Goal: Task Accomplishment & Management: Use online tool/utility

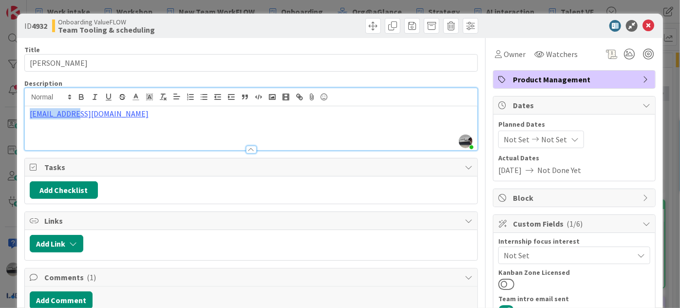
scroll to position [44, 676]
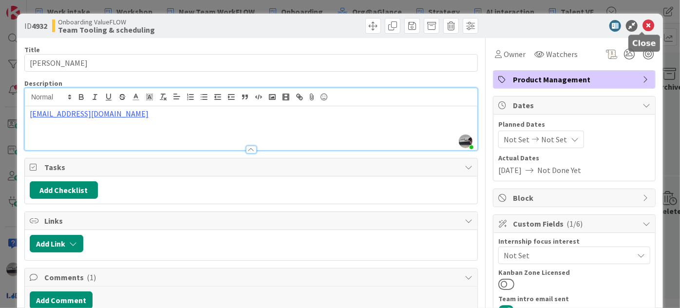
click at [642, 23] on icon at bounding box center [648, 26] width 12 height 12
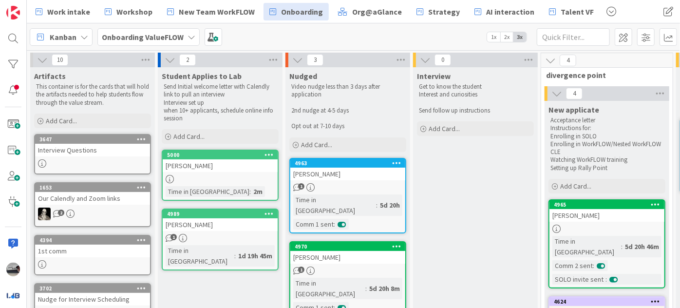
click at [36, 57] on button at bounding box center [42, 60] width 13 height 13
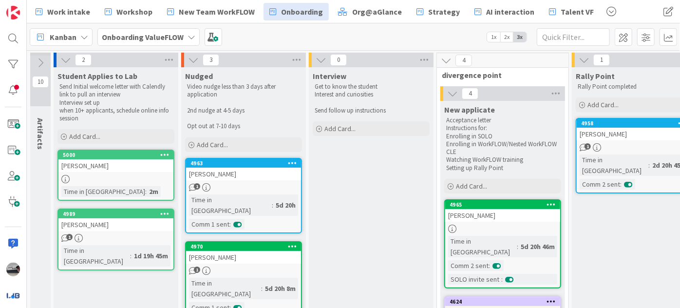
click at [63, 56] on icon at bounding box center [65, 60] width 11 height 11
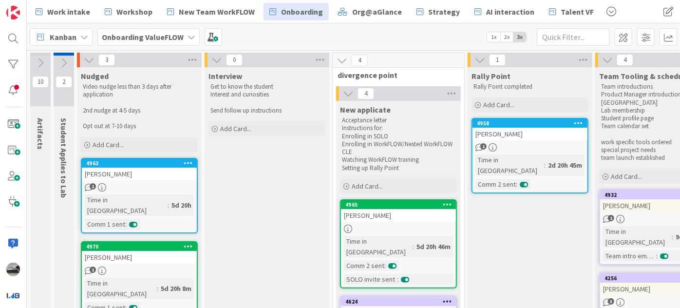
click at [94, 58] on icon at bounding box center [89, 60] width 11 height 11
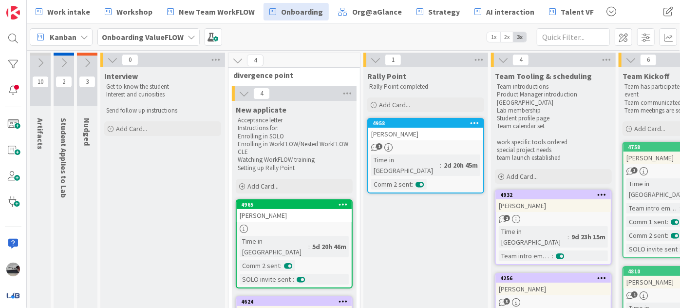
click at [189, 38] on icon at bounding box center [192, 37] width 8 height 8
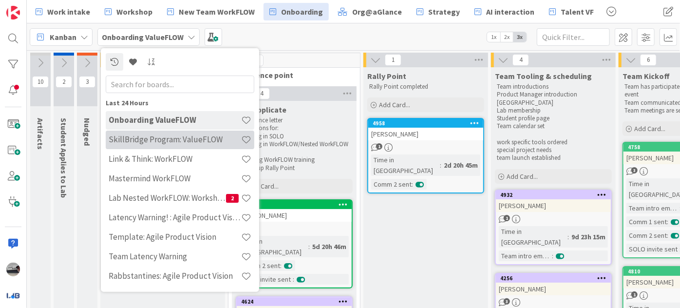
click at [189, 140] on h4 "SkillBridge Program: ValueFLOW" at bounding box center [175, 139] width 132 height 10
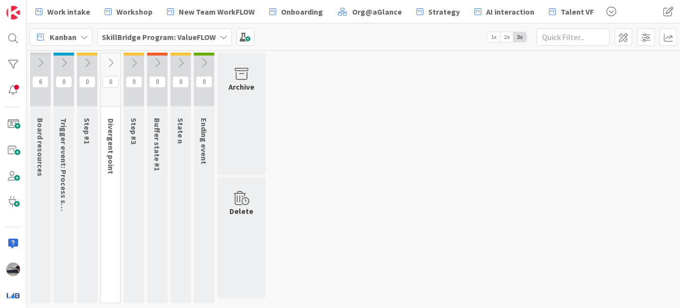
click at [67, 60] on icon at bounding box center [63, 62] width 11 height 11
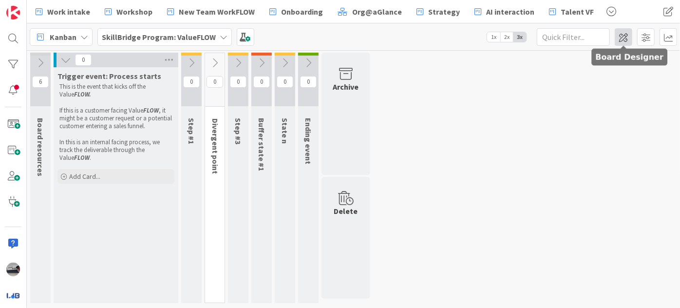
click at [629, 36] on span at bounding box center [624, 37] width 18 height 18
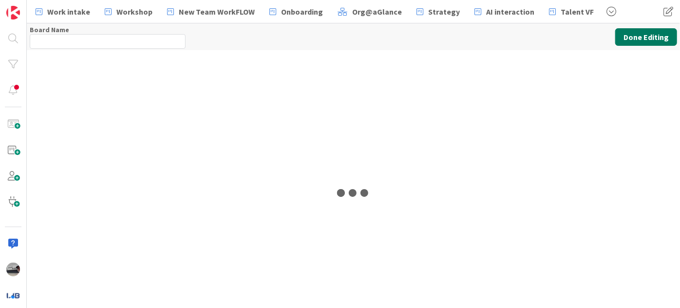
type input "SkillBridge Program: ValueFLOW"
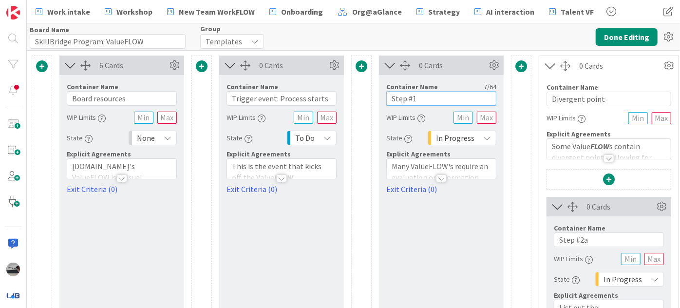
drag, startPoint x: 431, startPoint y: 97, endPoint x: 369, endPoint y: 91, distance: 62.7
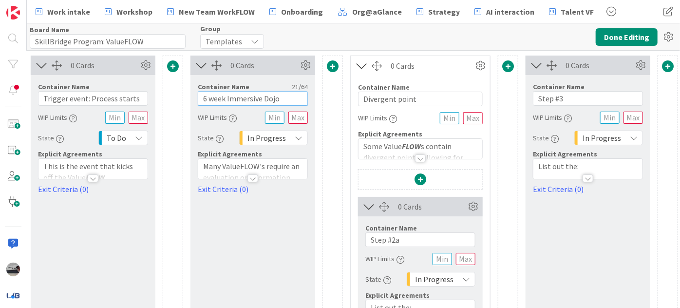
scroll to position [0, 209]
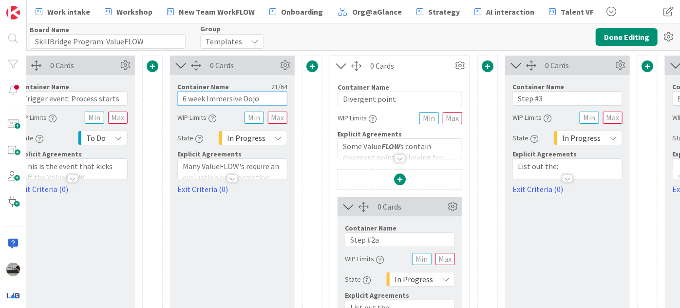
type input "6 week Immersive Dojo"
drag, startPoint x: 401, startPoint y: 101, endPoint x: 316, endPoint y: 97, distance: 85.8
type input "I"
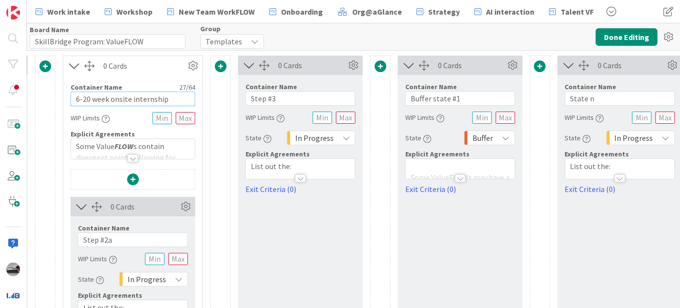
scroll to position [0, 477]
type input "6-20 week onsite internship"
drag, startPoint x: 280, startPoint y: 99, endPoint x: 232, endPoint y: 101, distance: 47.8
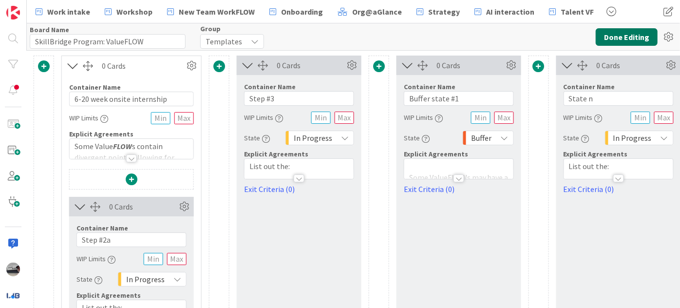
click at [621, 32] on button "Done Editing" at bounding box center [627, 37] width 62 height 18
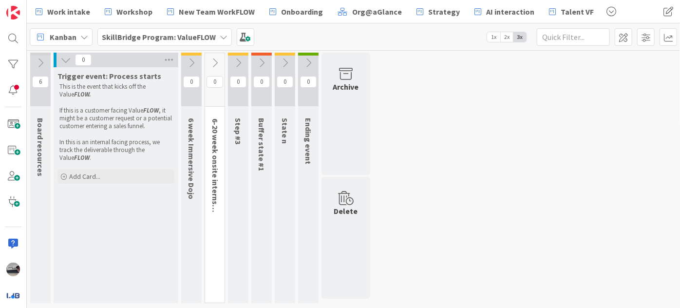
click at [62, 59] on icon at bounding box center [65, 60] width 11 height 11
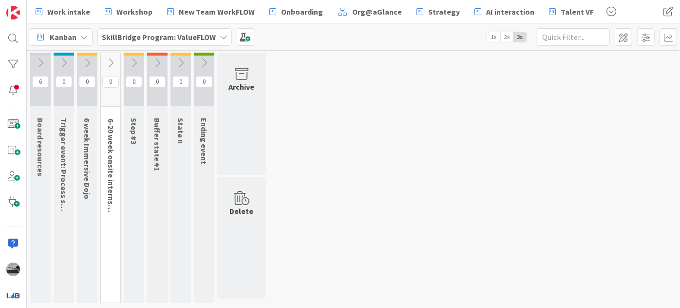
click at [112, 62] on icon at bounding box center [110, 62] width 11 height 11
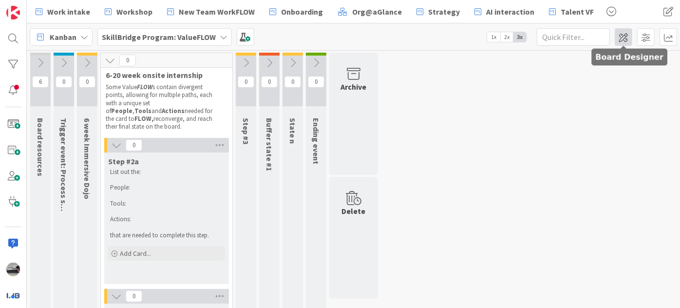
click at [624, 35] on span at bounding box center [624, 37] width 18 height 18
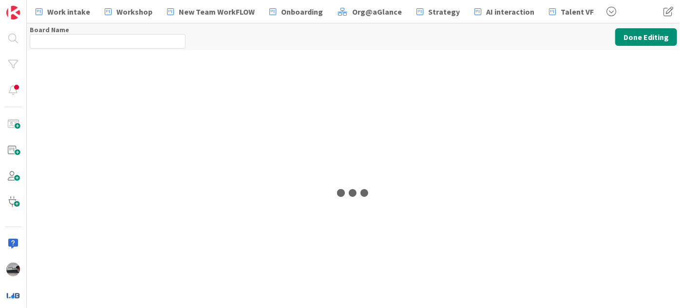
type input "SkillBridge Program: ValueFLOW"
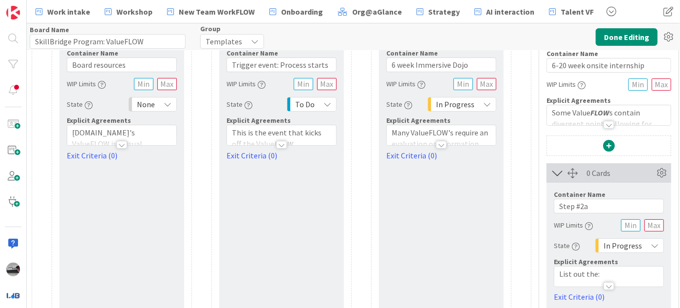
scroll to position [88, 0]
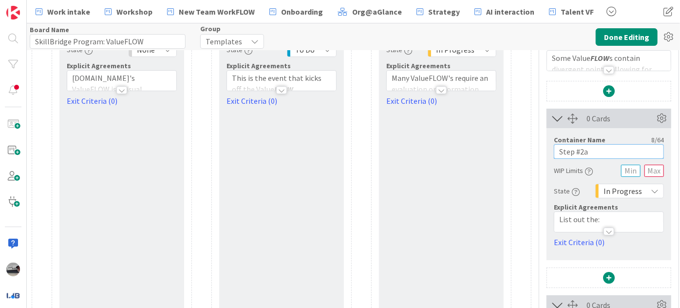
drag, startPoint x: 596, startPoint y: 154, endPoint x: 535, endPoint y: 150, distance: 61.0
click at [535, 150] on div "6 Cards Container Name 15 / 64 Board resources WIP Limits State None Explicit A…" at bounding box center [689, 314] width 1314 height 694
drag, startPoint x: 610, startPoint y: 150, endPoint x: 542, endPoint y: 148, distance: 68.7
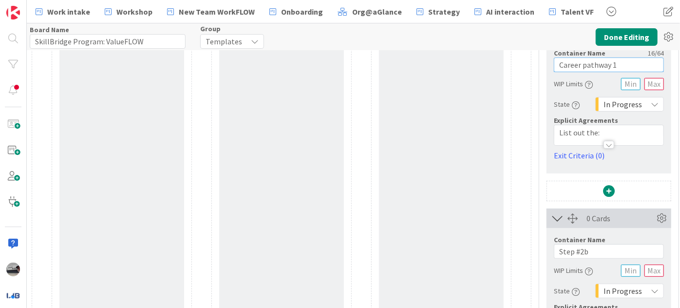
scroll to position [265, 0]
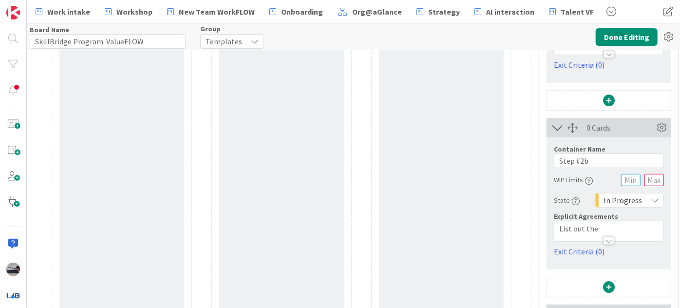
type input "Career pathway 1"
drag, startPoint x: 573, startPoint y: 159, endPoint x: 546, endPoint y: 159, distance: 26.8
click at [546, 159] on div "Container Name 8 / 64 Step #2b WIP Limits State In Progress Explicit Agreements…" at bounding box center [608, 197] width 125 height 120
paste input "Career pathway"
click at [630, 155] on input "Career pathway #2b" at bounding box center [609, 160] width 110 height 15
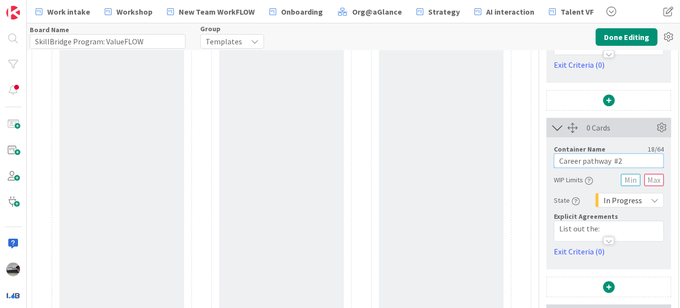
click at [616, 159] on input "Career pathway #2" at bounding box center [609, 160] width 110 height 15
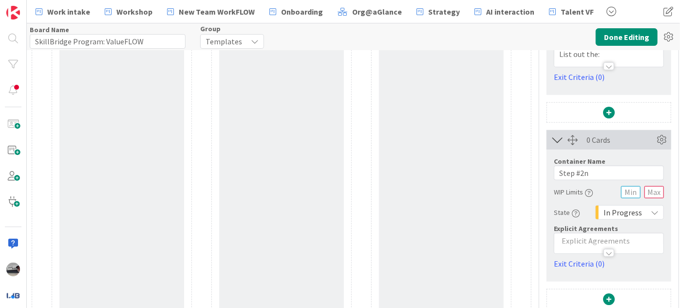
scroll to position [443, 0]
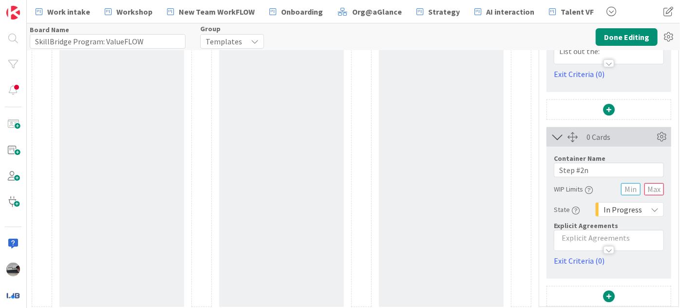
type input "Career pathway 2"
drag, startPoint x: 574, startPoint y: 169, endPoint x: 532, endPoint y: 172, distance: 42.0
paste input "Career pathway"
drag, startPoint x: 613, startPoint y: 169, endPoint x: 630, endPoint y: 168, distance: 17.6
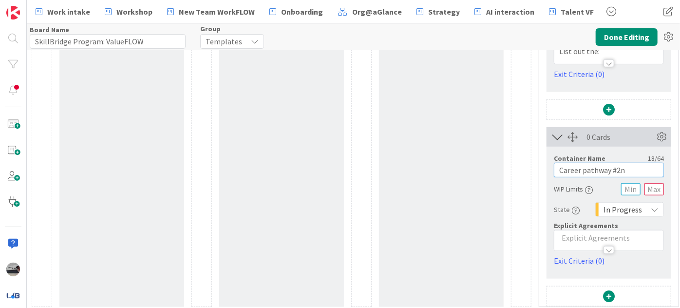
click at [630, 168] on input "Career pathway #2n" at bounding box center [609, 170] width 110 height 15
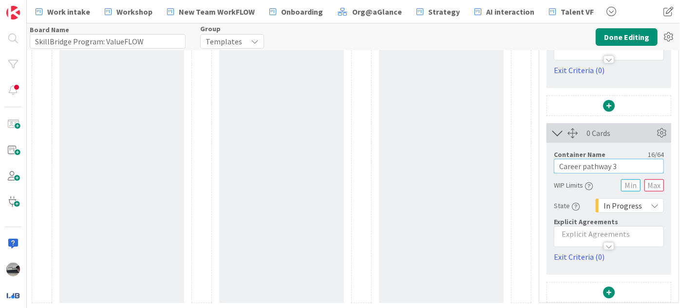
scroll to position [452, 0]
type input "Career pathway 3"
click at [620, 40] on button "Done Editing" at bounding box center [627, 37] width 62 height 18
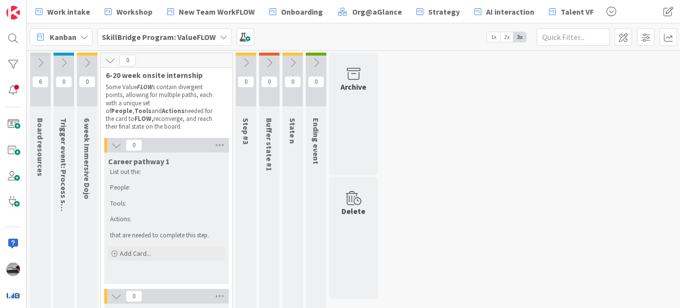
click at [114, 147] on icon at bounding box center [116, 145] width 11 height 11
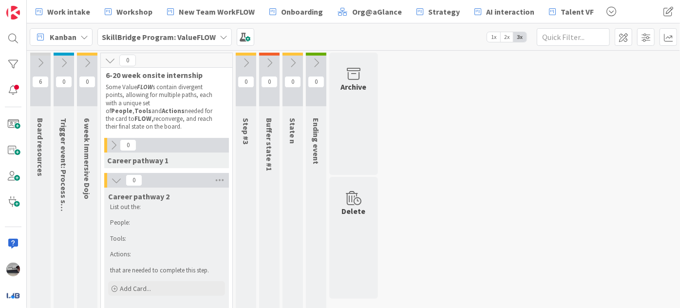
click at [111, 176] on icon at bounding box center [116, 180] width 11 height 11
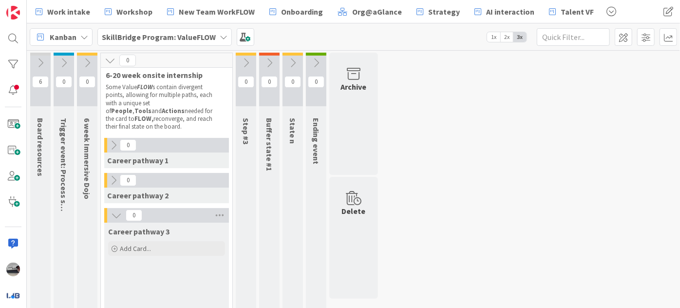
click at [112, 213] on icon at bounding box center [116, 215] width 11 height 11
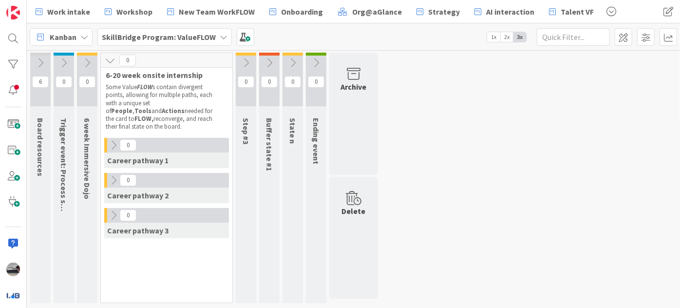
click at [108, 57] on icon at bounding box center [110, 60] width 11 height 11
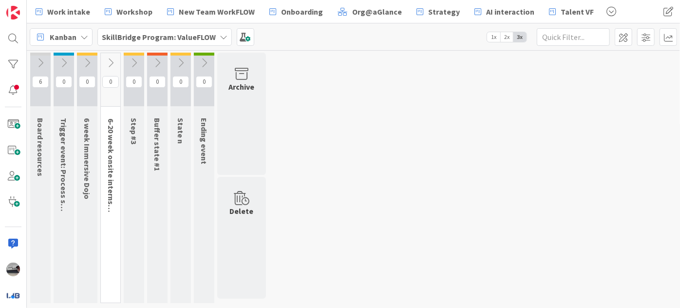
click at [64, 63] on icon at bounding box center [63, 62] width 11 height 11
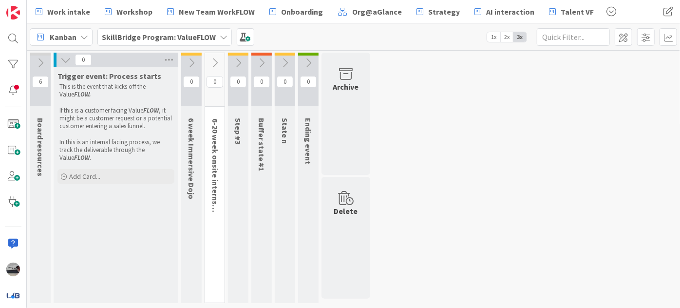
click at [189, 60] on icon at bounding box center [191, 62] width 11 height 11
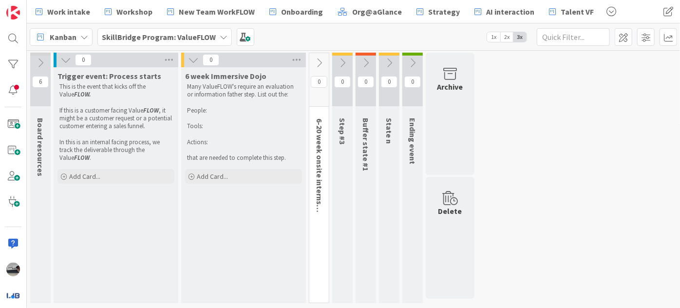
click at [317, 61] on icon at bounding box center [319, 62] width 11 height 11
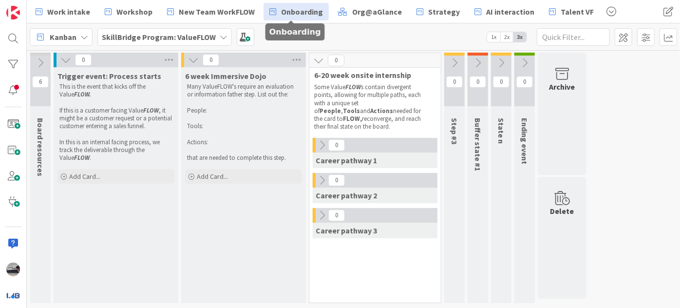
click at [297, 11] on span "Onboarding" at bounding box center [302, 12] width 42 height 12
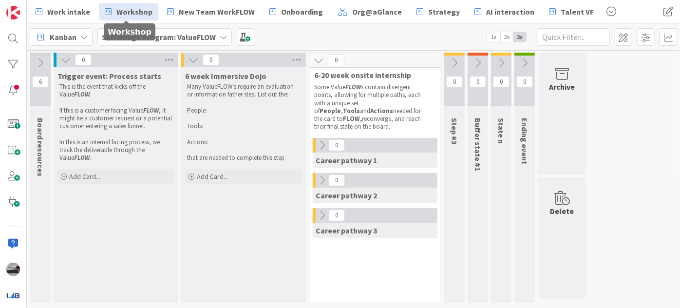
click at [131, 9] on span "Workshop" at bounding box center [134, 12] width 36 height 12
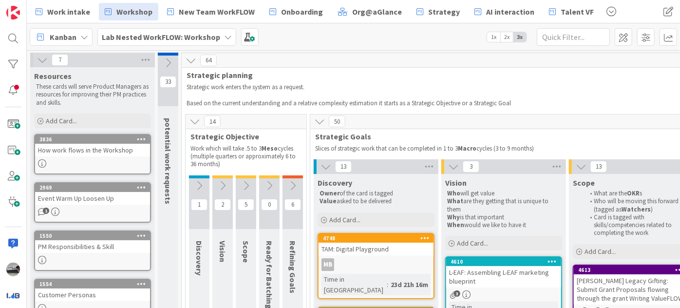
click at [324, 167] on icon at bounding box center [325, 166] width 11 height 11
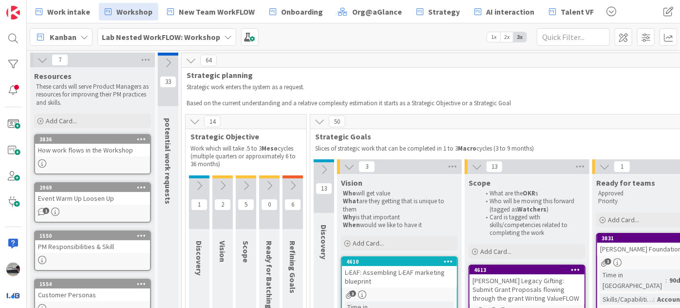
click at [346, 166] on icon at bounding box center [349, 166] width 11 height 11
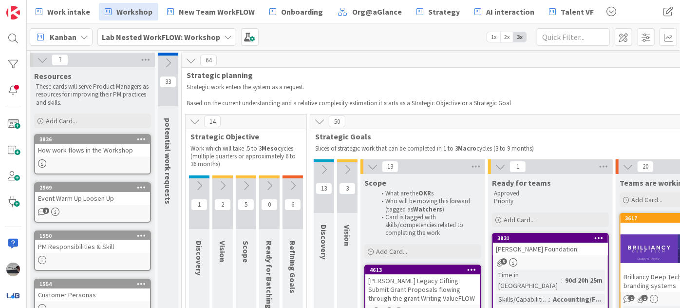
click at [372, 166] on icon at bounding box center [372, 166] width 11 height 11
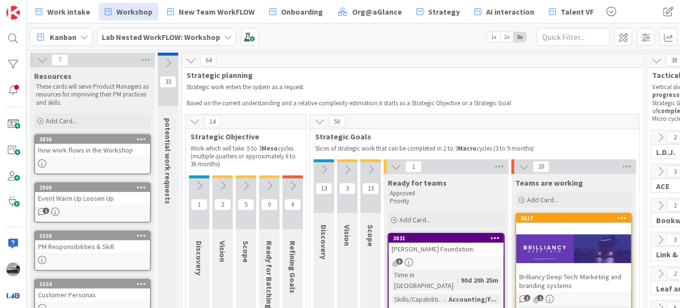
click at [398, 167] on icon at bounding box center [396, 166] width 11 height 11
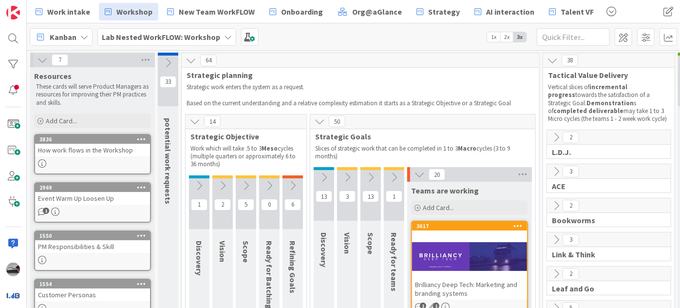
click at [415, 170] on icon at bounding box center [419, 174] width 11 height 11
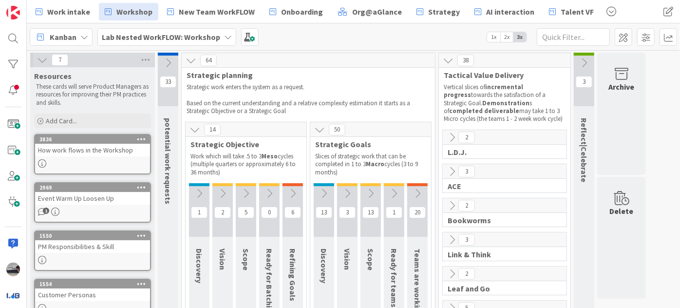
click at [298, 190] on button at bounding box center [292, 193] width 20 height 15
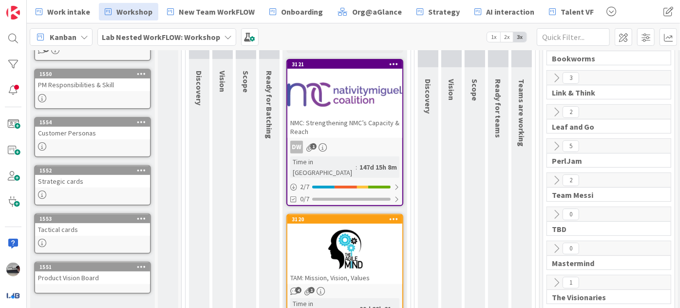
scroll to position [177, 0]
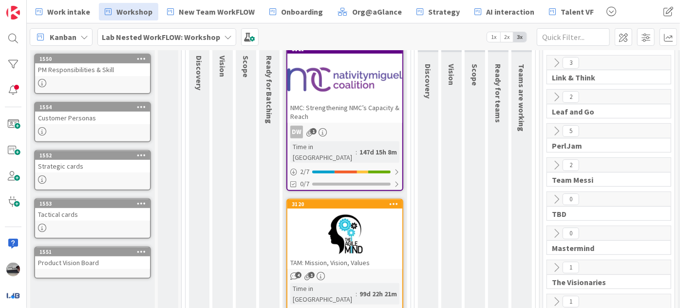
click at [351, 93] on div at bounding box center [344, 79] width 115 height 44
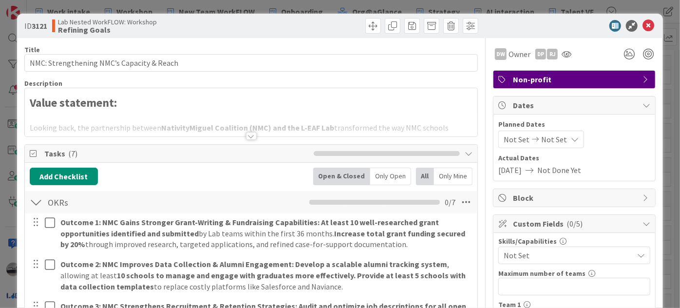
click at [246, 135] on div at bounding box center [251, 136] width 11 height 8
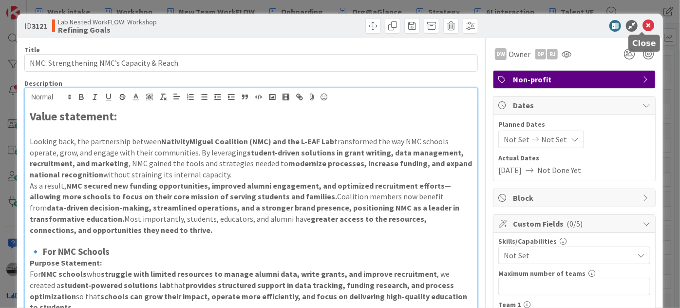
click at [643, 23] on icon at bounding box center [648, 26] width 12 height 12
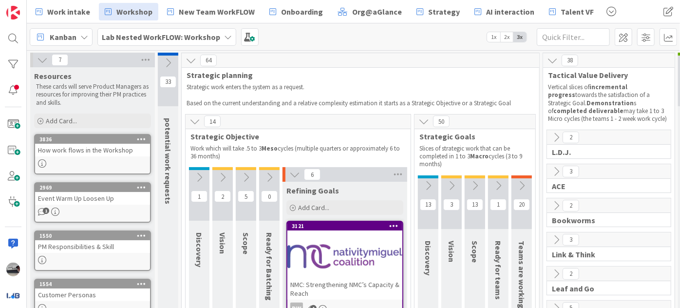
click at [521, 180] on icon at bounding box center [521, 185] width 11 height 11
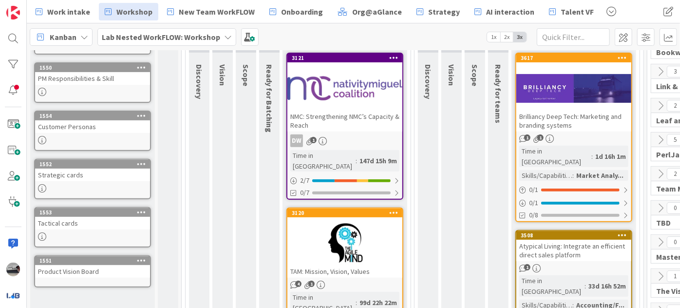
scroll to position [177, 0]
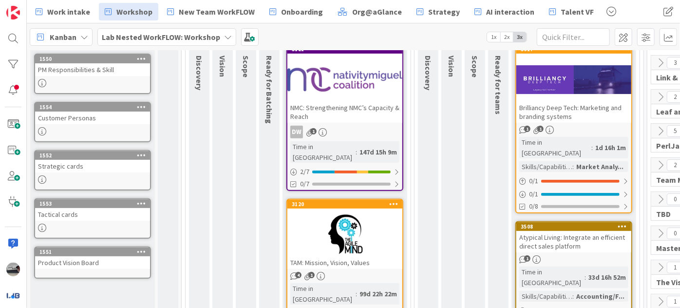
click at [577, 109] on div "Brilliancy Deep Tech: Marketing and branding systems" at bounding box center [573, 111] width 115 height 21
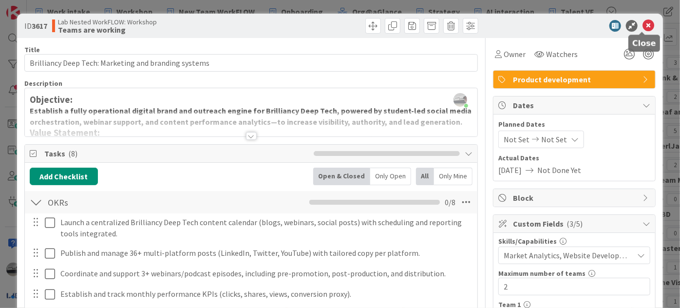
click at [645, 28] on icon at bounding box center [648, 26] width 12 height 12
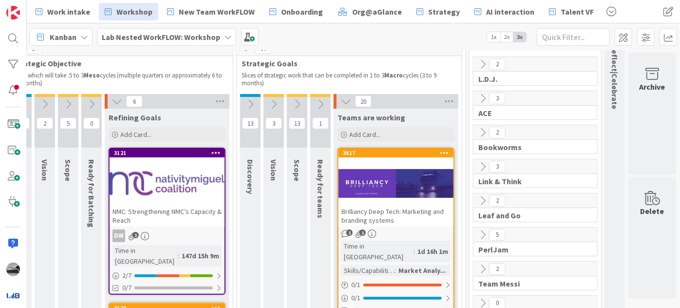
scroll to position [0, 183]
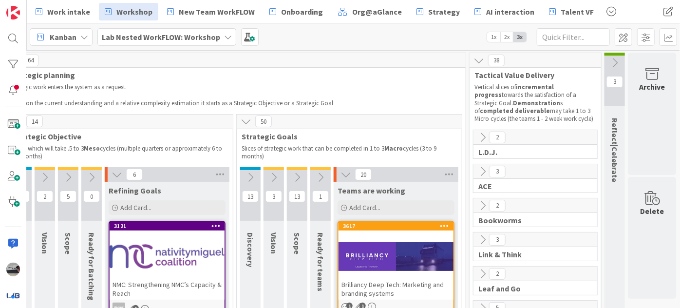
click at [477, 134] on icon at bounding box center [482, 137] width 11 height 11
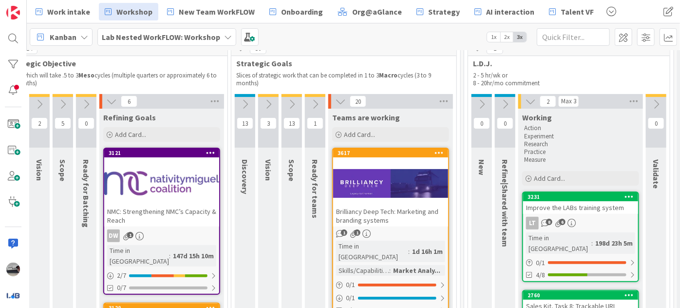
scroll to position [88, 183]
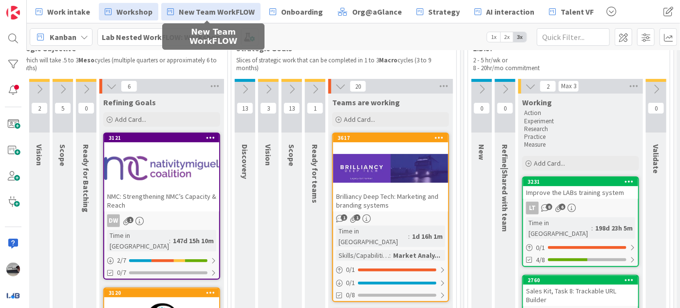
click at [217, 7] on span "New Team WorkFLOW" at bounding box center [217, 12] width 76 height 12
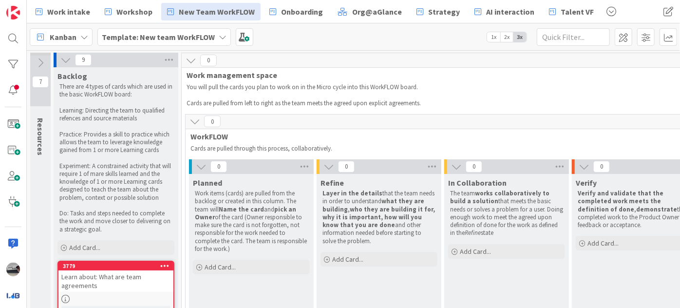
click at [200, 168] on icon at bounding box center [201, 166] width 11 height 11
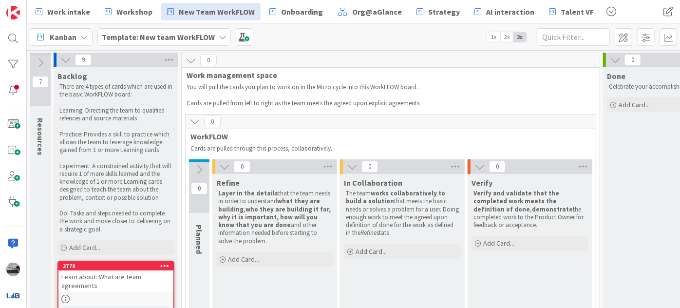
click at [224, 169] on icon at bounding box center [224, 166] width 11 height 11
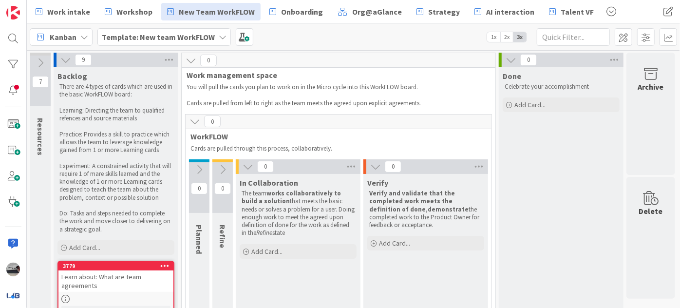
click at [251, 169] on icon at bounding box center [248, 166] width 11 height 11
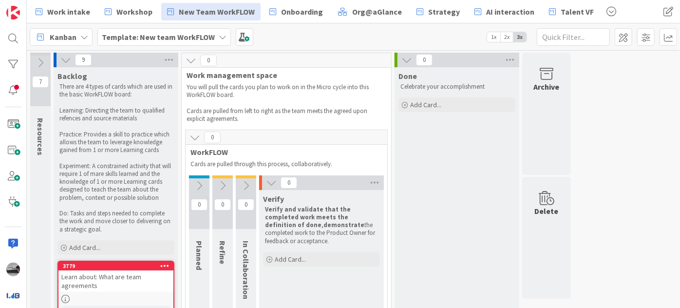
click at [198, 181] on icon at bounding box center [199, 185] width 11 height 11
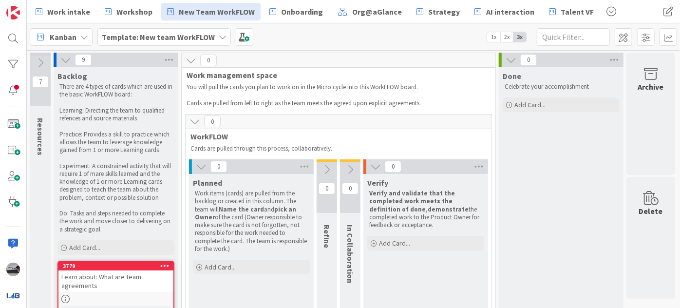
click at [330, 165] on icon at bounding box center [326, 169] width 11 height 11
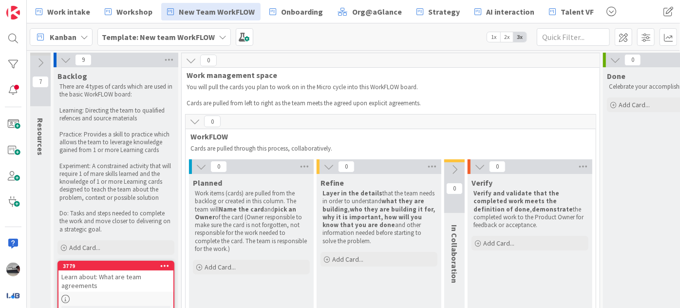
click at [459, 166] on icon at bounding box center [454, 169] width 11 height 11
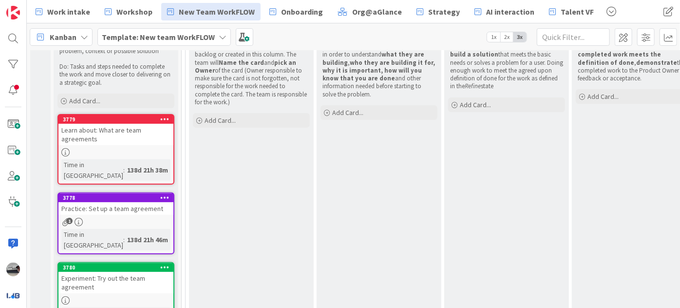
scroll to position [177, 0]
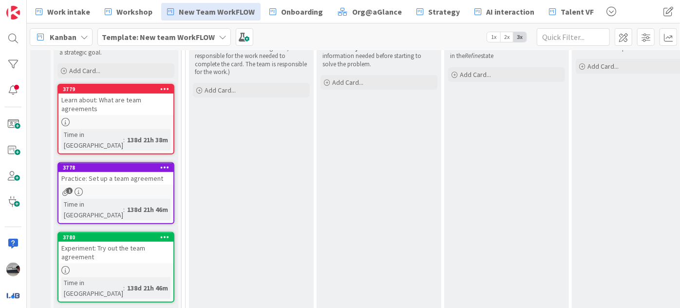
click at [110, 97] on div "Learn about: What are team agreements" at bounding box center [115, 104] width 115 height 21
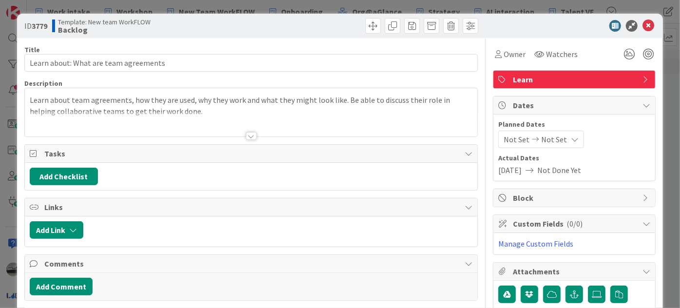
click at [546, 79] on span "Learn" at bounding box center [575, 80] width 125 height 12
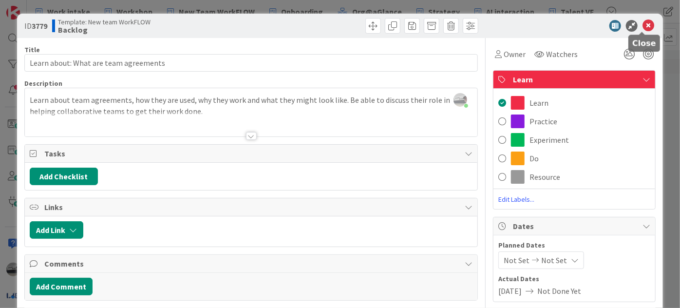
click at [642, 28] on icon at bounding box center [648, 26] width 12 height 12
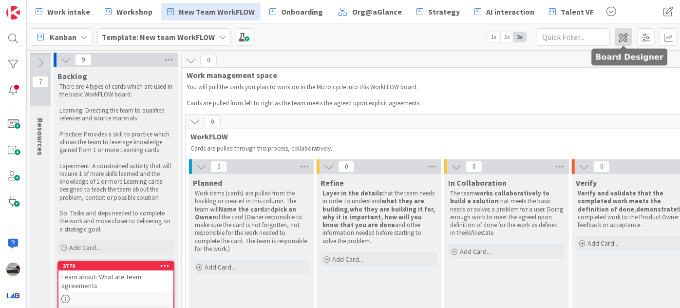
click at [623, 34] on span at bounding box center [624, 37] width 18 height 18
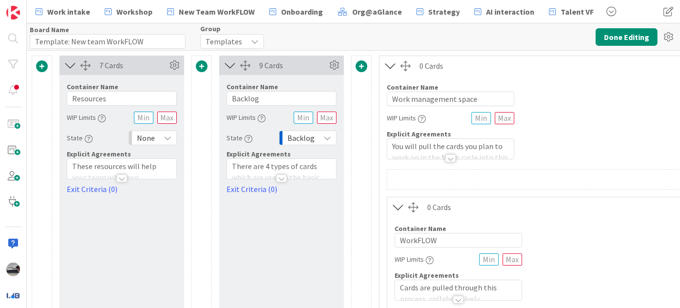
click at [399, 209] on icon at bounding box center [398, 207] width 16 height 13
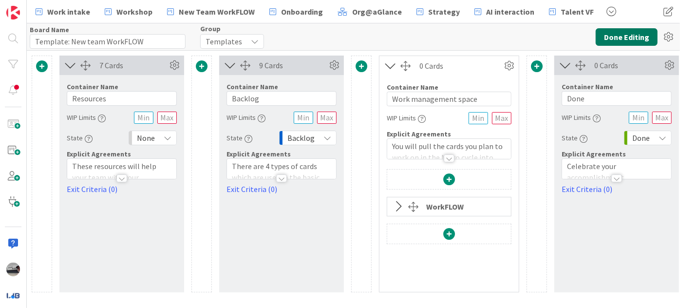
click at [632, 39] on button "Done Editing" at bounding box center [627, 37] width 62 height 18
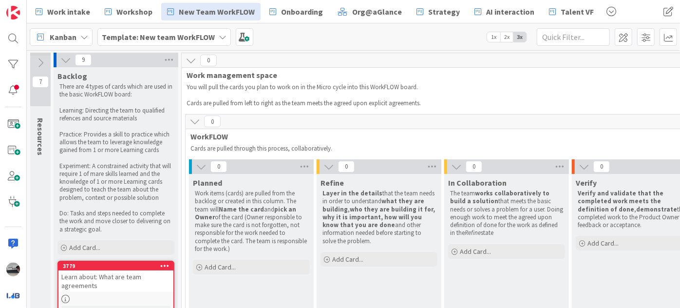
click at [141, 37] on b "Template: New team WorkFLOW" at bounding box center [158, 37] width 113 height 10
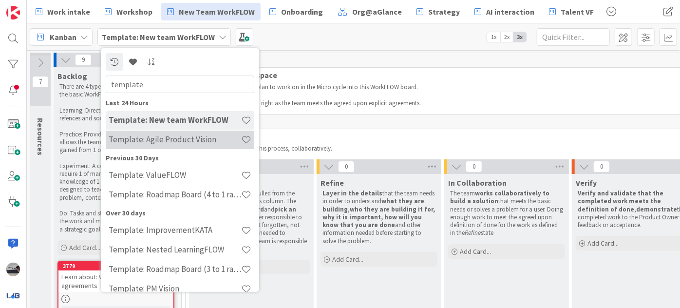
type input "template"
click at [199, 140] on h4 "Template: Agile Product Vision" at bounding box center [175, 139] width 132 height 10
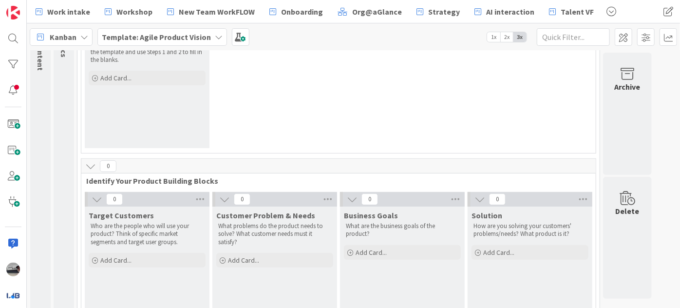
scroll to position [162, 0]
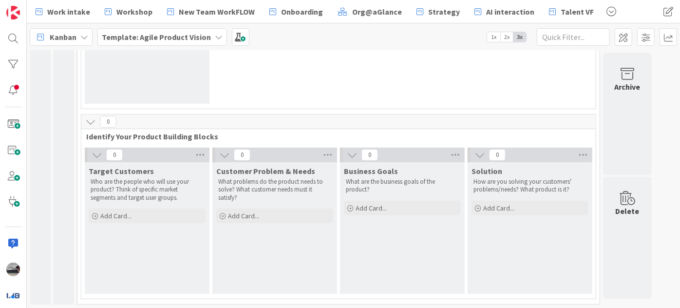
click at [154, 37] on b "Template: Agile Product Vision" at bounding box center [156, 37] width 109 height 10
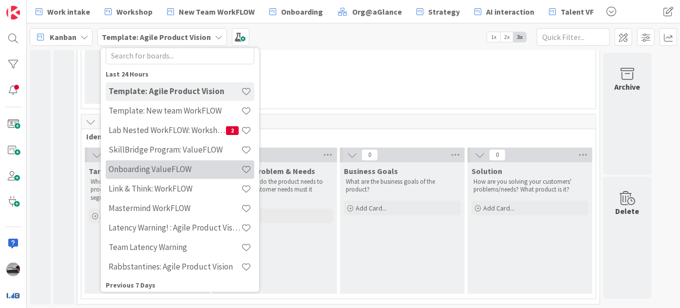
scroll to position [44, 0]
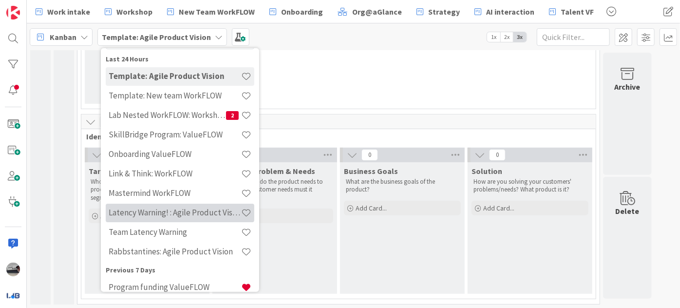
click at [188, 210] on h4 "Latency Warning! : Agile Product Vision" at bounding box center [175, 212] width 132 height 10
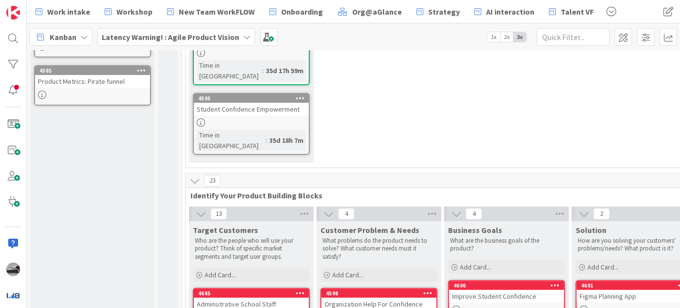
scroll to position [265, 0]
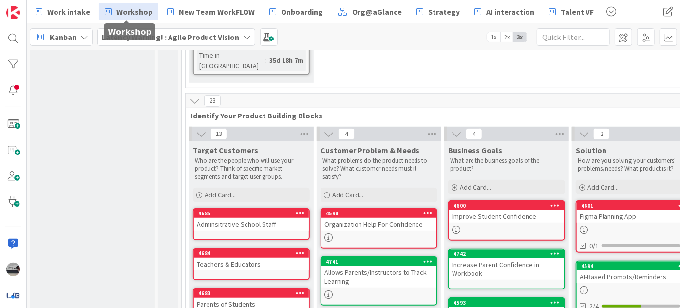
click at [131, 10] on span "Workshop" at bounding box center [134, 12] width 36 height 12
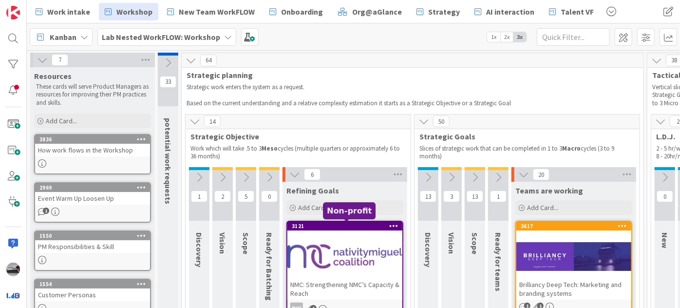
scroll to position [88, 0]
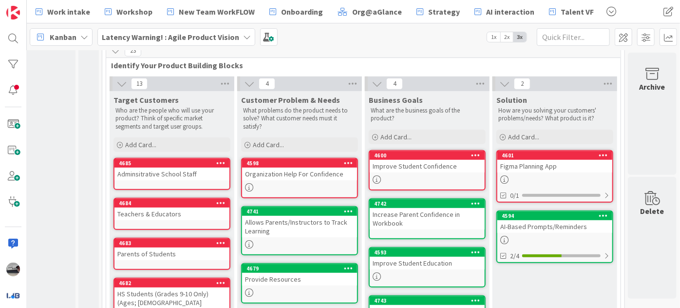
scroll to position [310, 85]
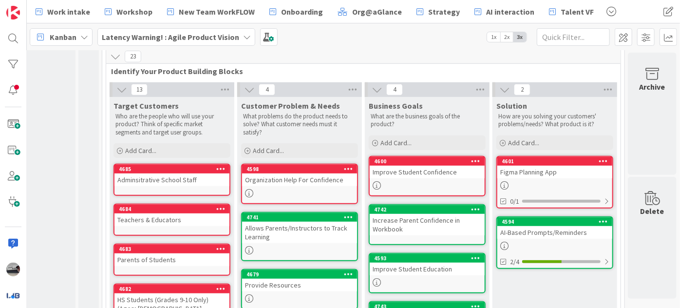
click at [217, 38] on b "Latency Warning! : Agile Product Vision" at bounding box center [170, 37] width 137 height 10
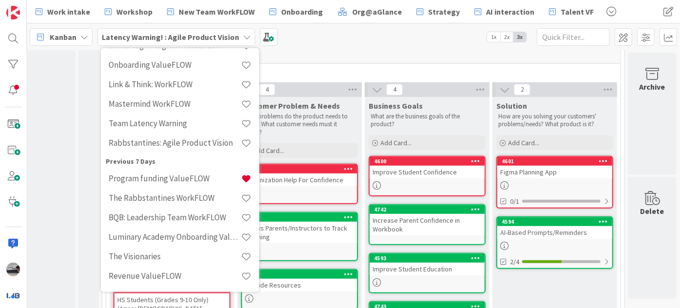
scroll to position [160, 0]
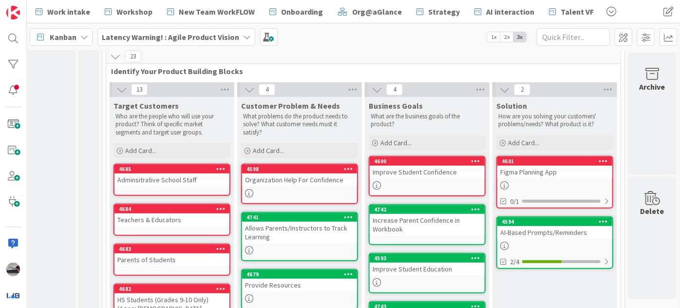
click at [192, 40] on b "Latency Warning! : Agile Product Vision" at bounding box center [170, 37] width 137 height 10
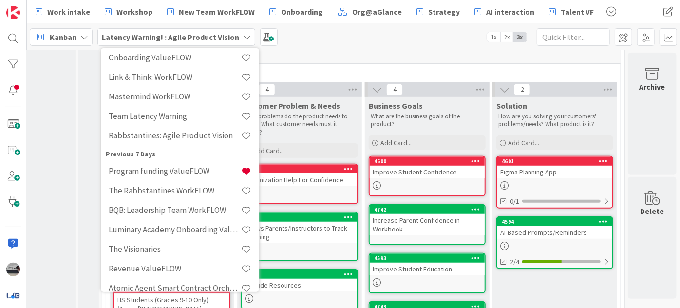
scroll to position [0, 0]
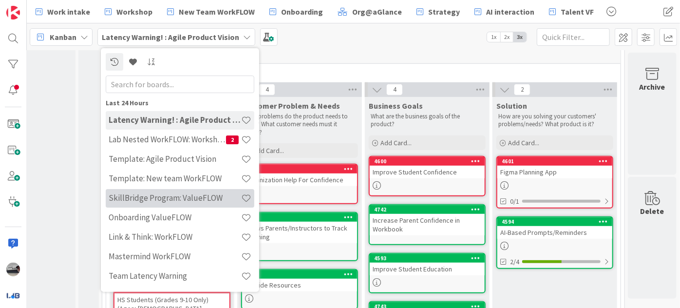
click at [193, 198] on h4 "SkillBridge Program: ValueFLOW" at bounding box center [175, 198] width 132 height 10
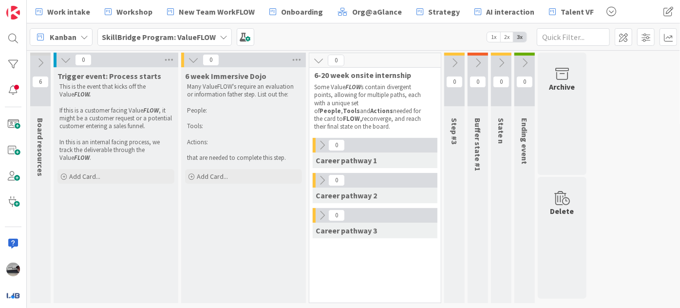
click at [64, 59] on icon at bounding box center [65, 60] width 11 height 11
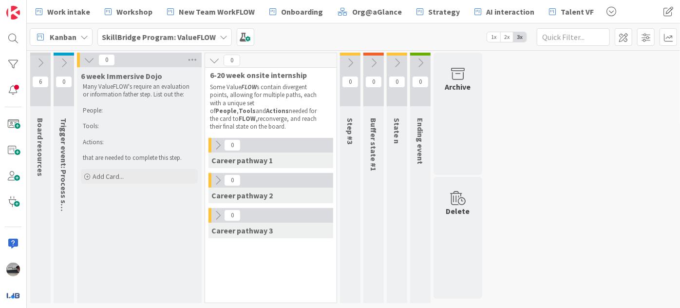
click at [91, 60] on icon at bounding box center [89, 60] width 11 height 11
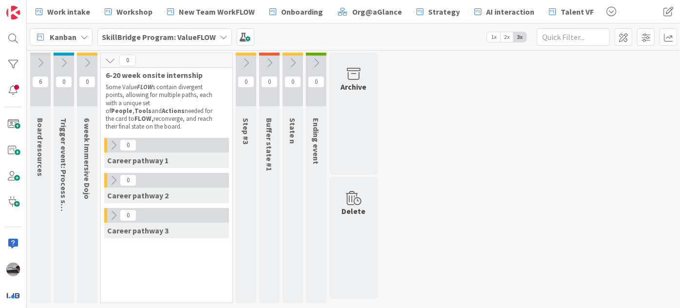
click at [89, 59] on icon at bounding box center [87, 62] width 11 height 11
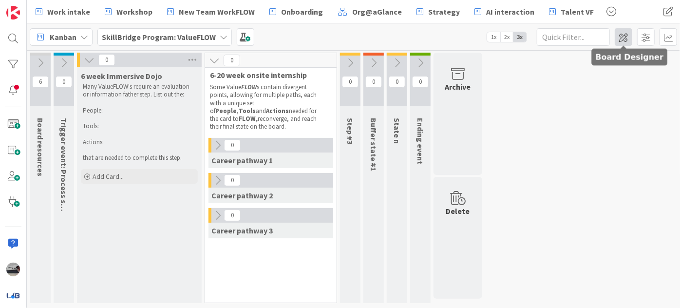
click at [620, 36] on span at bounding box center [624, 37] width 18 height 18
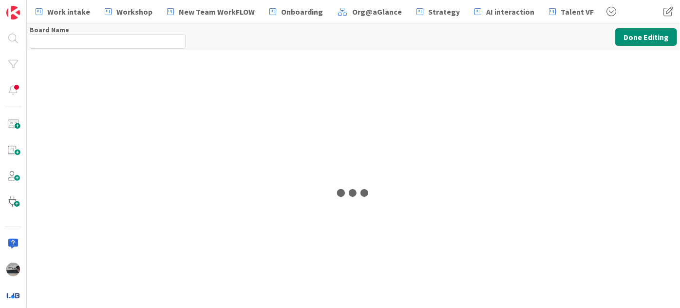
type input "SkillBridge Program: ValueFLOW"
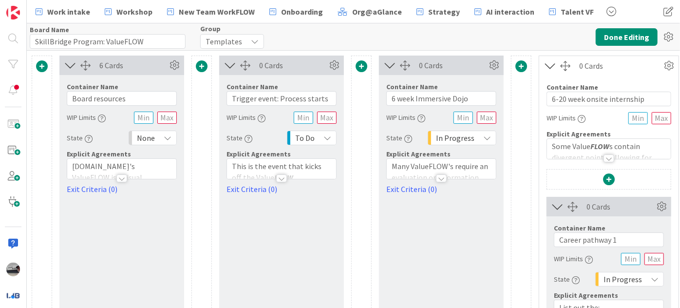
click at [360, 68] on span at bounding box center [362, 66] width 12 height 12
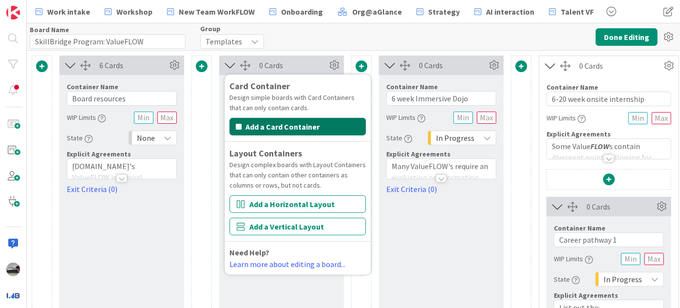
click at [327, 128] on button "Add a Card Container" at bounding box center [297, 127] width 136 height 18
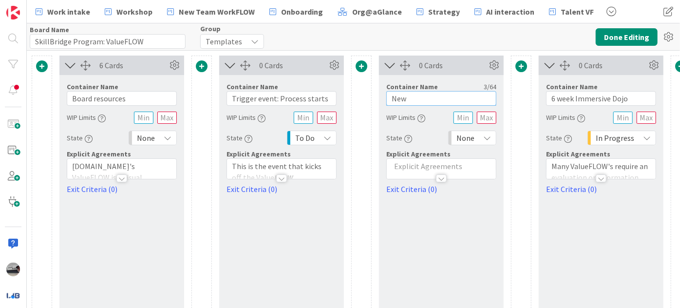
drag, startPoint x: 422, startPoint y: 99, endPoint x: 383, endPoint y: 97, distance: 39.0
click at [383, 97] on div "Container Name 3 / 64 New WIP Limits State None Explicit Agreements Exit Criter…" at bounding box center [441, 135] width 125 height 120
type input "S"
type input "P"
click at [482, 137] on div "None" at bounding box center [472, 138] width 48 height 15
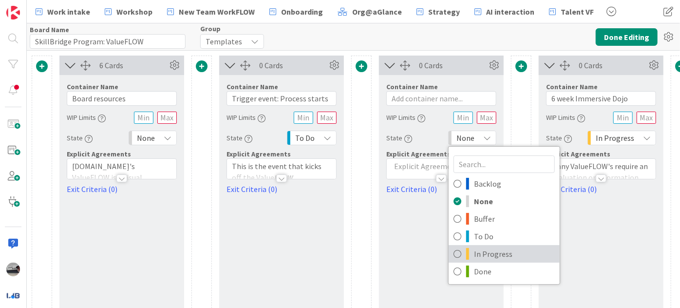
click at [489, 255] on span "In Progress" at bounding box center [514, 253] width 81 height 15
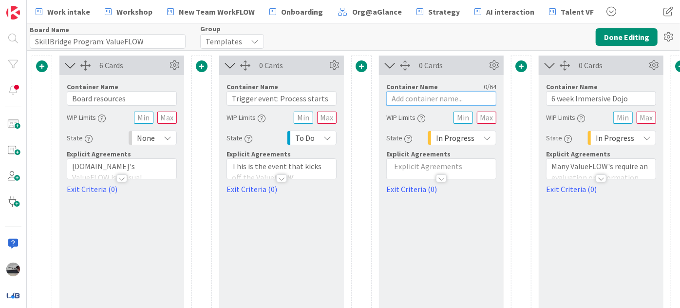
click at [418, 98] on input "text" at bounding box center [441, 98] width 110 height 15
type input "J"
type input "Pathfinding"
click at [623, 40] on button "Done Editing" at bounding box center [627, 37] width 62 height 18
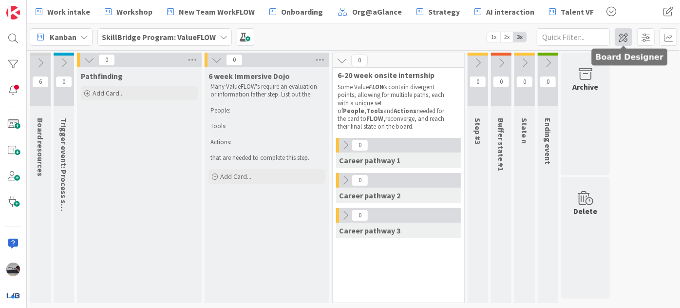
click at [622, 40] on span at bounding box center [624, 37] width 18 height 18
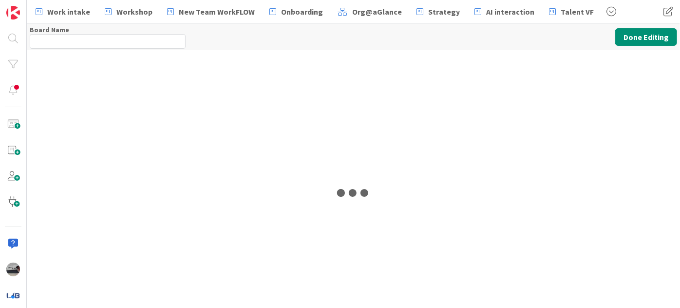
type input "SkillBridge Program: ValueFLOW"
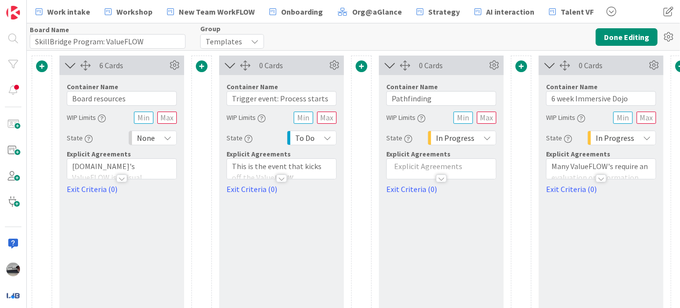
click at [404, 166] on p at bounding box center [441, 166] width 99 height 11
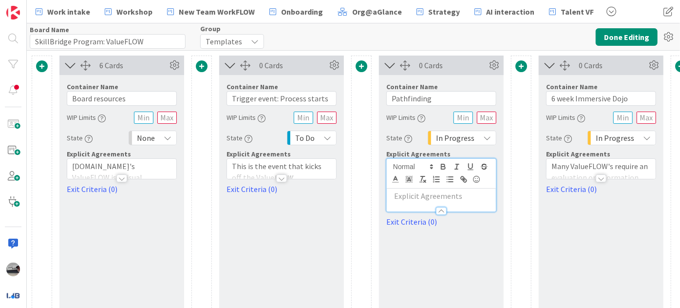
click at [398, 198] on p at bounding box center [441, 195] width 99 height 11
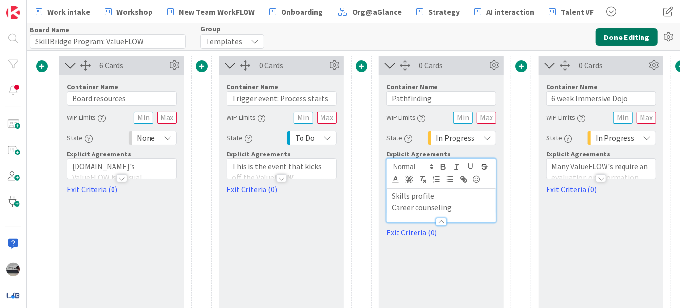
click at [636, 37] on button "Done Editing" at bounding box center [627, 37] width 62 height 18
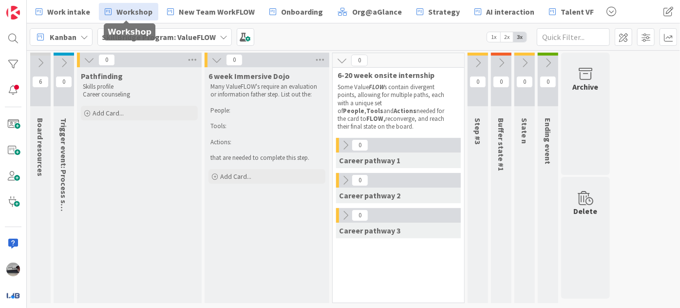
click at [124, 11] on span "Workshop" at bounding box center [134, 12] width 36 height 12
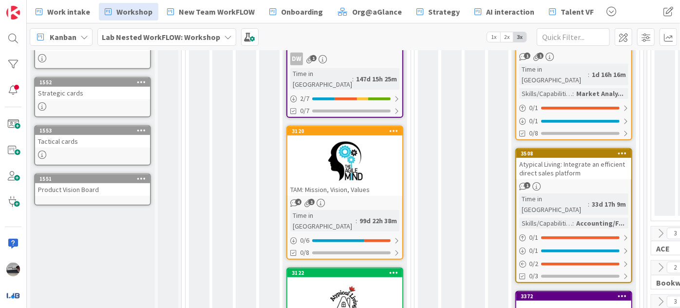
scroll to position [177, 0]
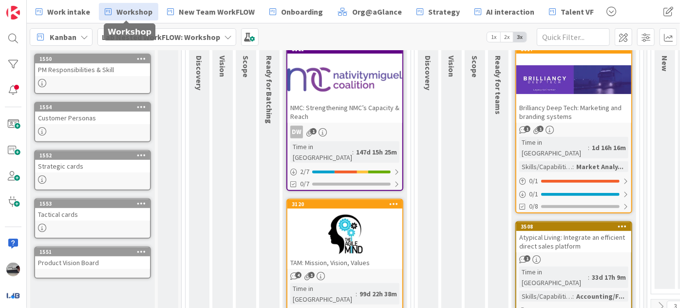
click at [200, 38] on b "Lab Nested WorkFLOW: Workshop" at bounding box center [161, 37] width 118 height 10
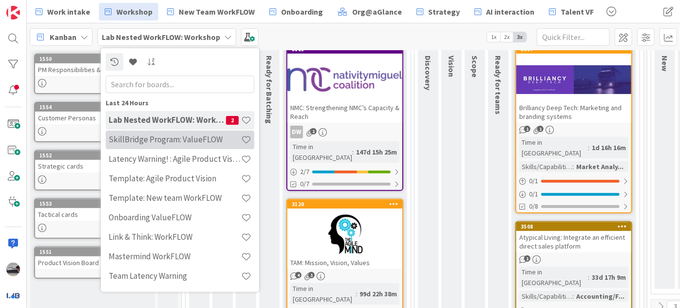
click at [181, 136] on h4 "SkillBridge Program: ValueFLOW" at bounding box center [175, 139] width 132 height 10
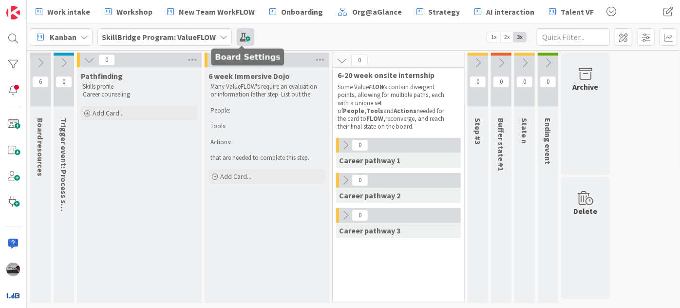
click at [243, 41] on span at bounding box center [246, 37] width 18 height 18
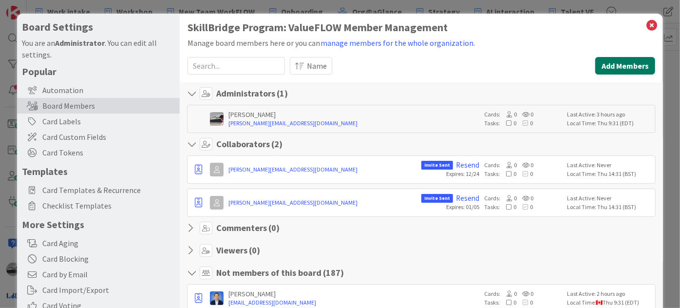
drag, startPoint x: 235, startPoint y: 66, endPoint x: 626, endPoint y: 63, distance: 390.6
click at [626, 63] on button "Add Members" at bounding box center [625, 66] width 60 height 18
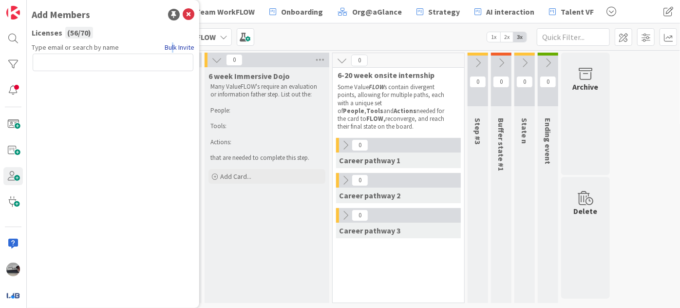
drag, startPoint x: 94, startPoint y: 65, endPoint x: 172, endPoint y: 46, distance: 80.3
click at [172, 46] on link "Bulk Invite" at bounding box center [180, 47] width 30 height 10
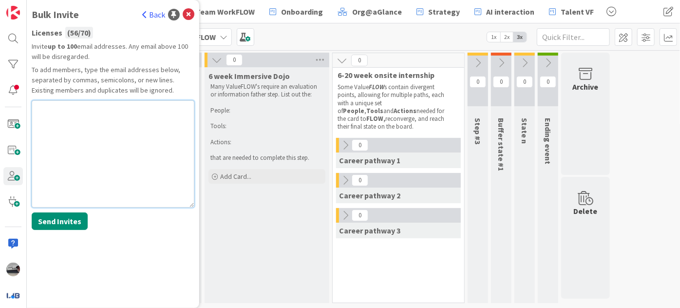
paste textarea "[PERSON_NAME][EMAIL_ADDRESS][DOMAIN_NAME]"
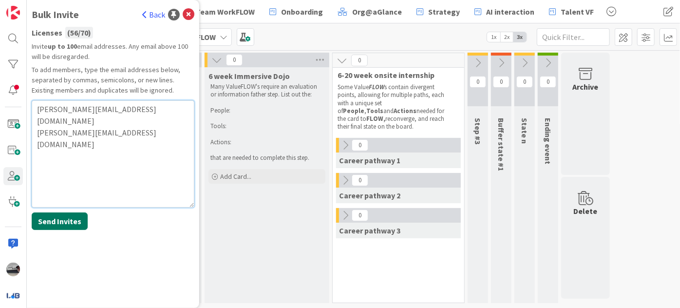
type textarea "[PERSON_NAME][EMAIL_ADDRESS][DOMAIN_NAME] [PERSON_NAME][EMAIL_ADDRESS][DOMAIN_N…"
click at [73, 219] on button "Send Invites" at bounding box center [60, 221] width 56 height 18
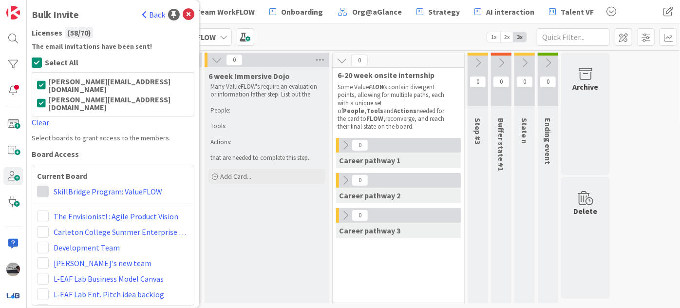
click at [38, 186] on span at bounding box center [43, 192] width 12 height 12
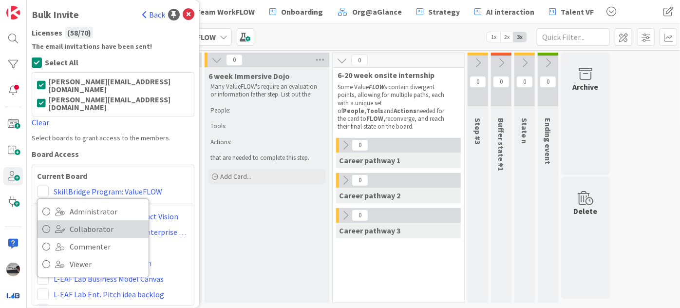
click at [71, 222] on span "Collaborator" at bounding box center [107, 229] width 74 height 15
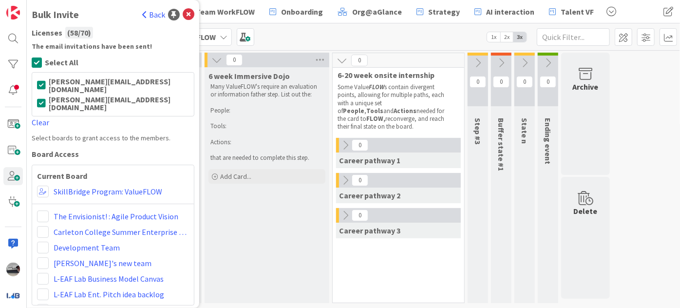
click at [150, 15] on link "Back" at bounding box center [153, 15] width 23 height 12
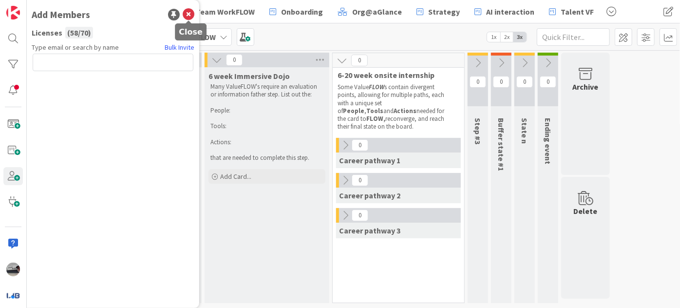
click at [189, 11] on icon at bounding box center [189, 15] width 12 height 12
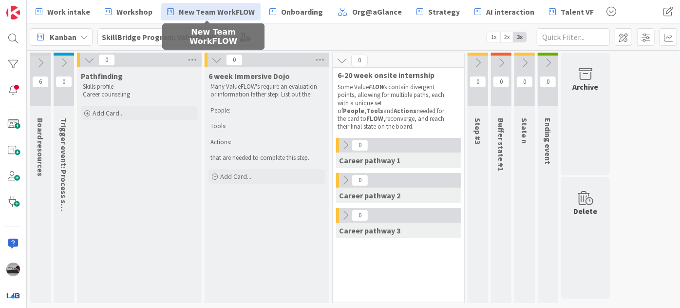
click at [224, 11] on span "New Team WorkFLOW" at bounding box center [217, 12] width 76 height 12
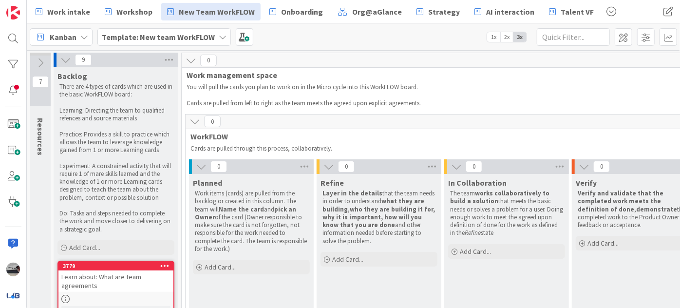
click at [169, 36] on b "Template: New team WorkFLOW" at bounding box center [158, 37] width 113 height 10
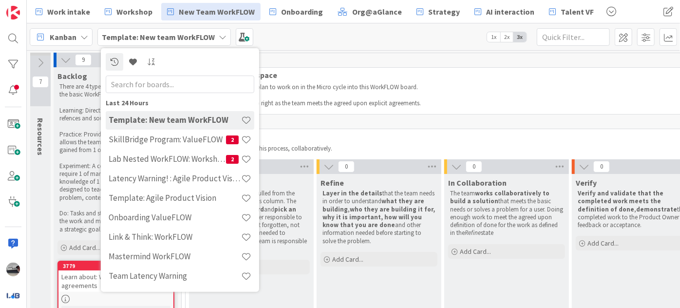
click at [165, 76] on input "text" at bounding box center [180, 84] width 149 height 18
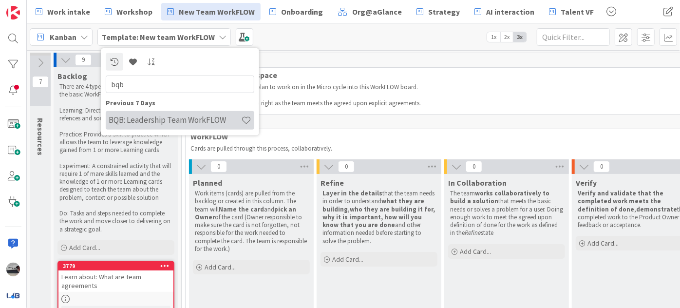
type input "bqb"
click at [180, 124] on h4 "BQB: Leadership Team WorkFLOW" at bounding box center [175, 120] width 132 height 10
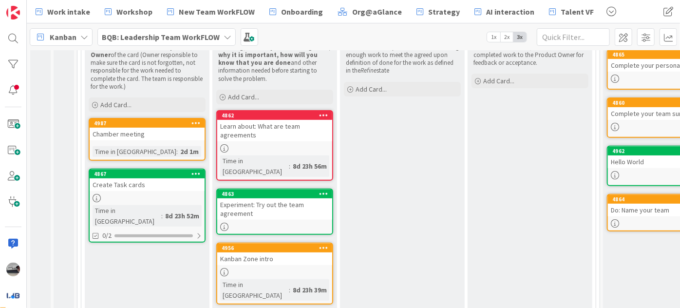
scroll to position [182, 0]
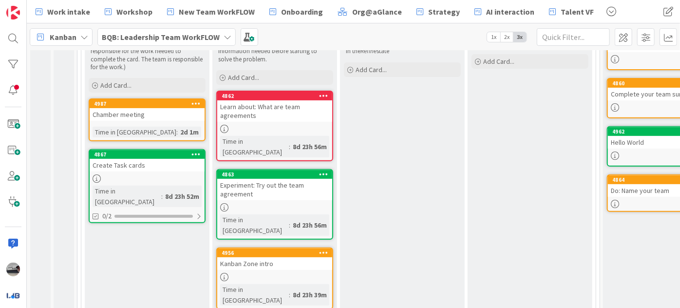
click at [279, 113] on div "Learn about: What are team agreements" at bounding box center [274, 110] width 115 height 21
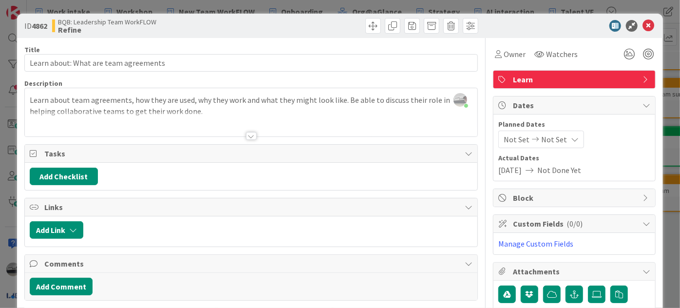
click at [246, 136] on div at bounding box center [251, 136] width 11 height 8
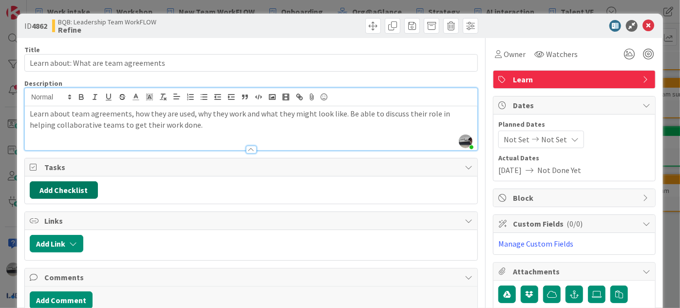
click at [63, 192] on button "Add Checklist" at bounding box center [64, 190] width 68 height 18
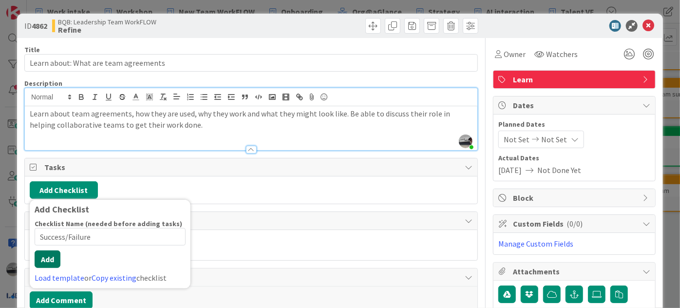
type input "Success/Failure"
click at [52, 268] on div "Checklist Name (needed before adding tasks) 15 / 64 Success/Failure Add Load te…" at bounding box center [110, 251] width 151 height 64
click at [50, 257] on button "Add" at bounding box center [48, 259] width 26 height 18
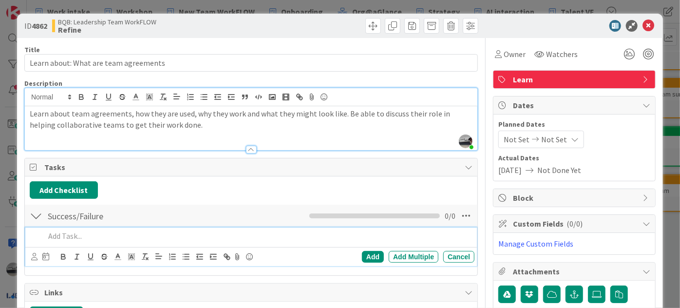
click at [76, 233] on p at bounding box center [258, 235] width 426 height 11
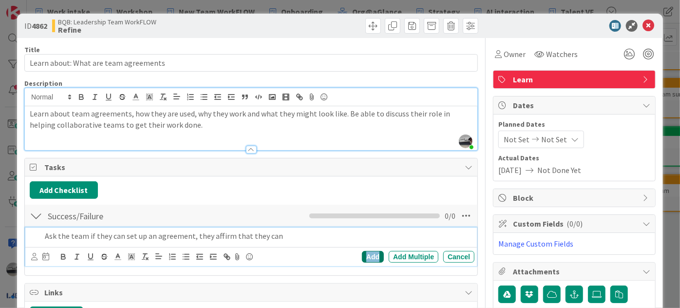
click at [367, 252] on div "Add" at bounding box center [373, 257] width 22 height 12
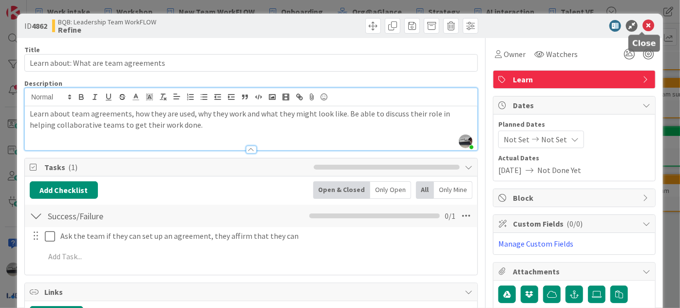
click at [643, 27] on icon at bounding box center [648, 26] width 12 height 12
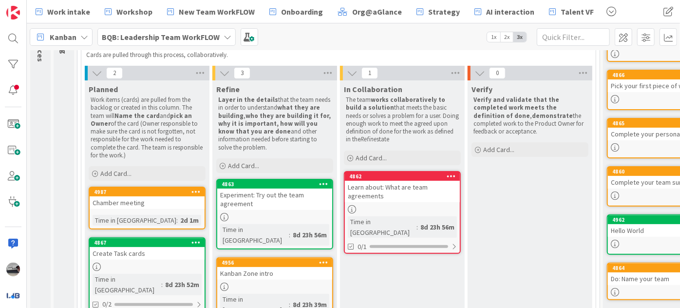
scroll to position [100, 0]
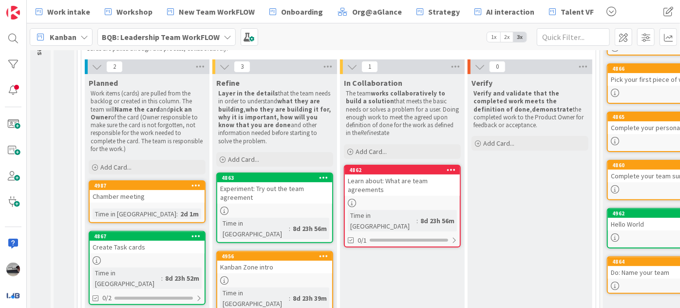
click at [272, 194] on div "Experiment: Try out the team agreement" at bounding box center [274, 192] width 115 height 21
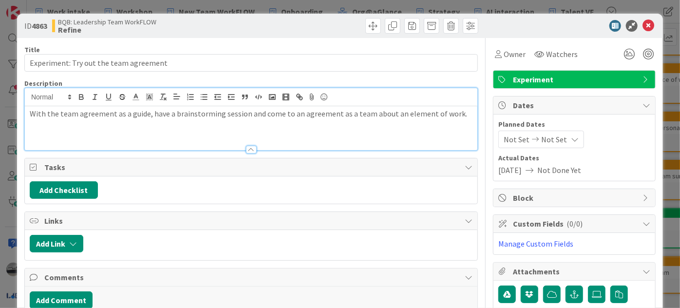
click at [463, 102] on div "With the team agreement as a guide, have a brainstorming session and come to an…" at bounding box center [251, 119] width 452 height 62
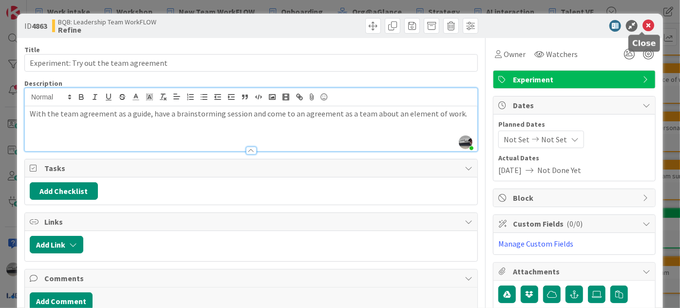
click at [642, 27] on icon at bounding box center [648, 26] width 12 height 12
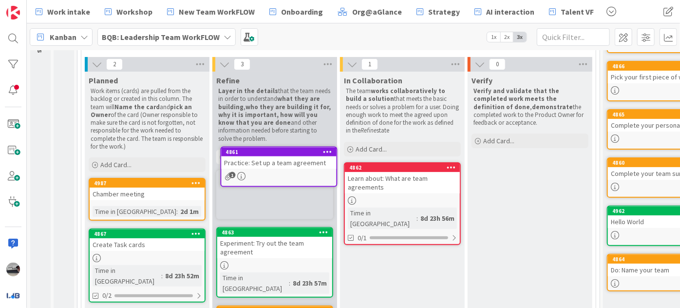
scroll to position [102, 0]
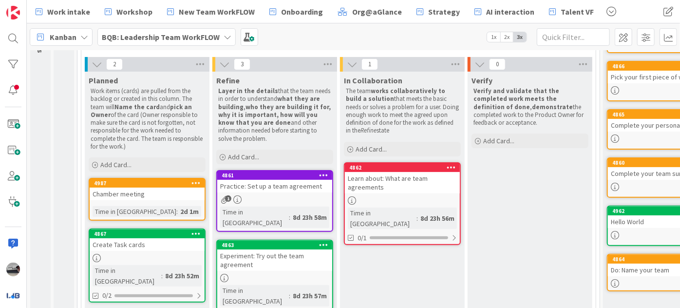
click at [268, 192] on div "4861 Practice: Set up a team agreement 1 Time in Column : 8d 23h 58m" at bounding box center [274, 201] width 117 height 62
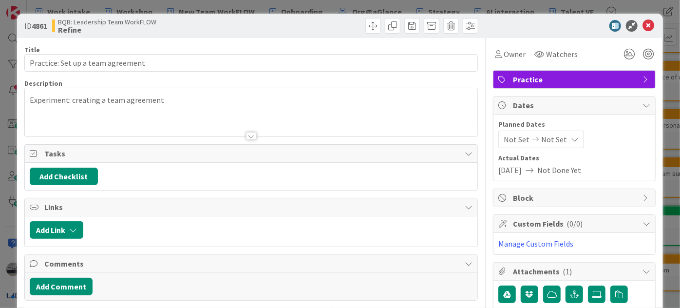
click at [246, 135] on div at bounding box center [251, 136] width 11 height 8
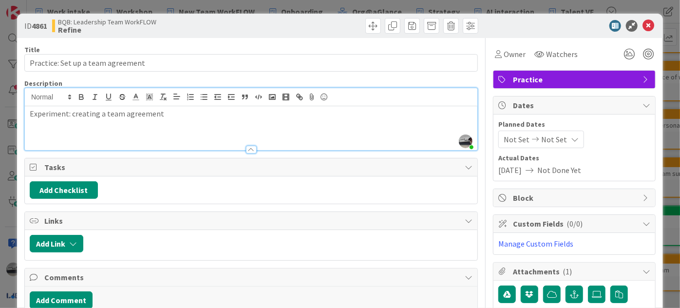
click at [67, 132] on div "Experiment: creating a team agreement" at bounding box center [251, 128] width 452 height 44
click at [165, 116] on p "Experiment: creating a team agreement" at bounding box center [251, 113] width 443 height 11
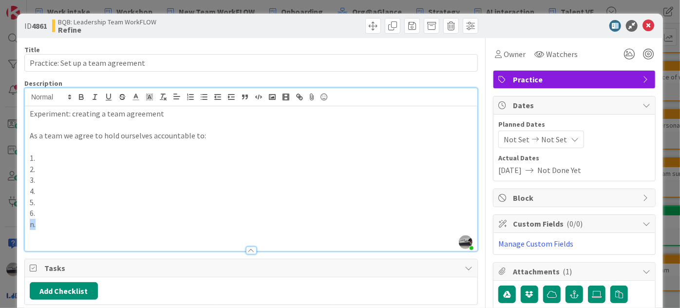
drag, startPoint x: 44, startPoint y: 224, endPoint x: 28, endPoint y: 224, distance: 16.1
click at [28, 224] on div "Experiment: creating a team agreement As a team we agree to hold ourselves acco…" at bounding box center [251, 178] width 452 height 145
click at [79, 208] on p "6." at bounding box center [251, 212] width 443 height 11
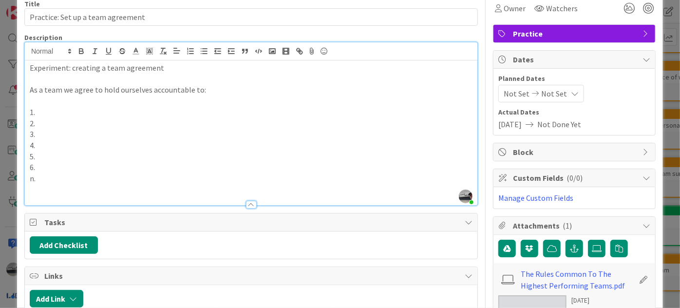
scroll to position [132, 0]
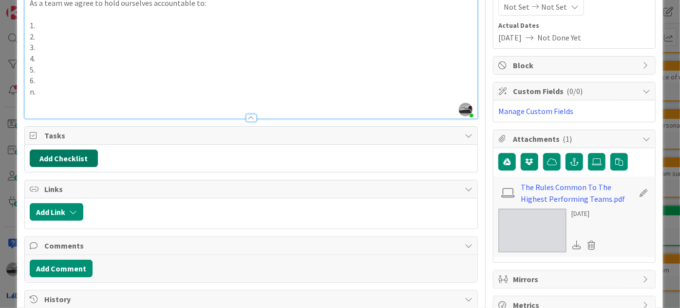
click at [85, 156] on button "Add Checklist" at bounding box center [64, 159] width 68 height 18
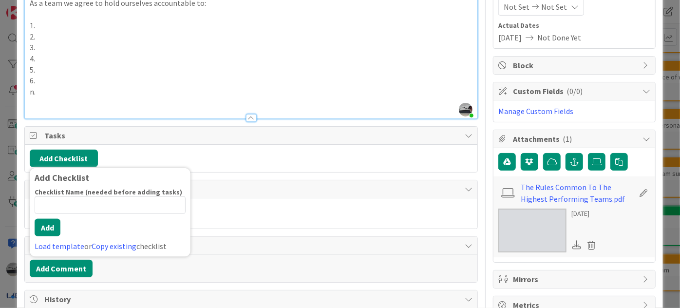
click at [92, 204] on input at bounding box center [110, 205] width 151 height 18
type input "success/failure'"
click at [52, 232] on button "Add" at bounding box center [48, 227] width 26 height 18
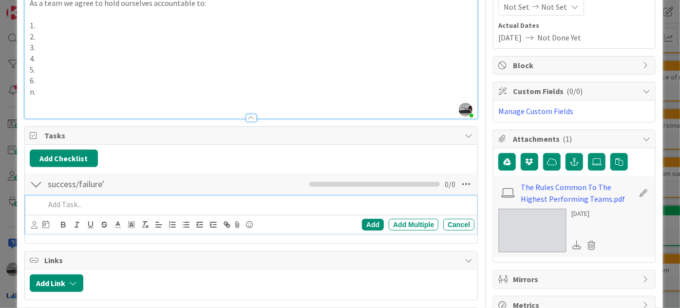
click at [71, 207] on p at bounding box center [258, 204] width 426 height 11
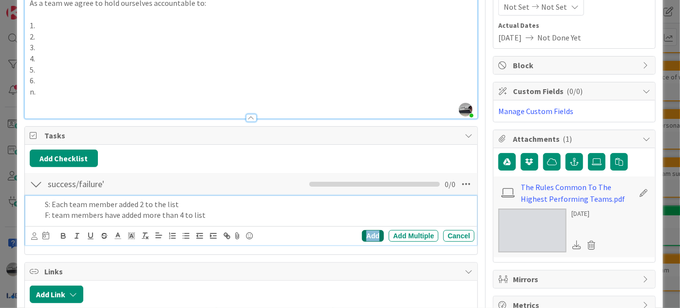
click at [364, 233] on div "Add" at bounding box center [373, 236] width 22 height 12
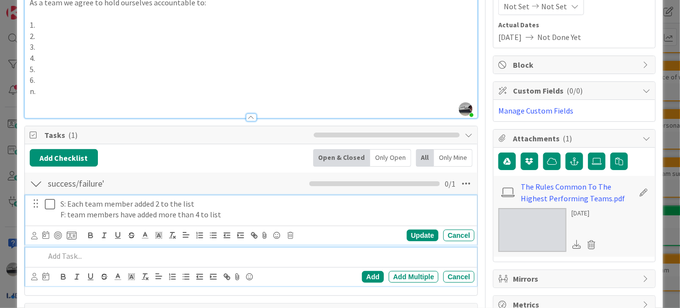
scroll to position [154, 0]
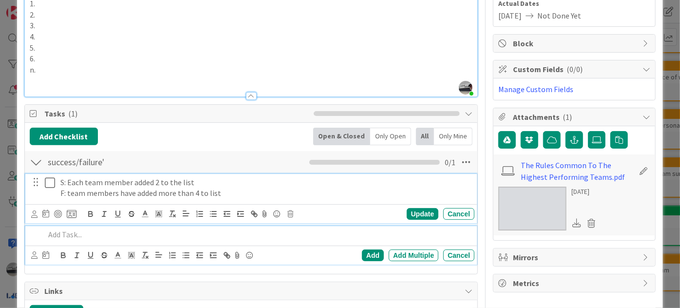
click at [228, 201] on div "S: Each team member added 2 to the list F: team members have added more than 4 …" at bounding box center [250, 198] width 451 height 49
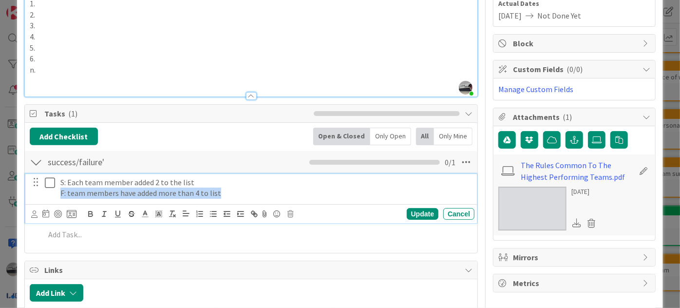
drag, startPoint x: 226, startPoint y: 192, endPoint x: 46, endPoint y: 198, distance: 180.3
click at [46, 198] on div "S: Each team member added 2 to the list F: team members have added more than 4 …" at bounding box center [251, 188] width 445 height 28
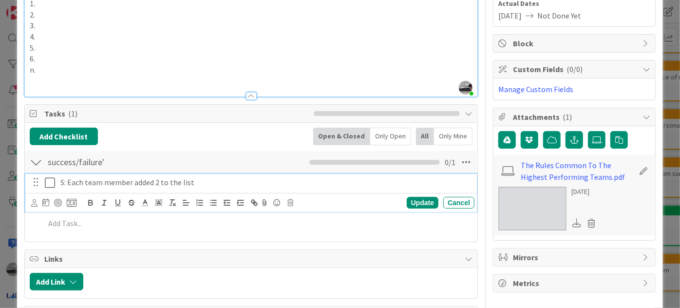
scroll to position [110, 0]
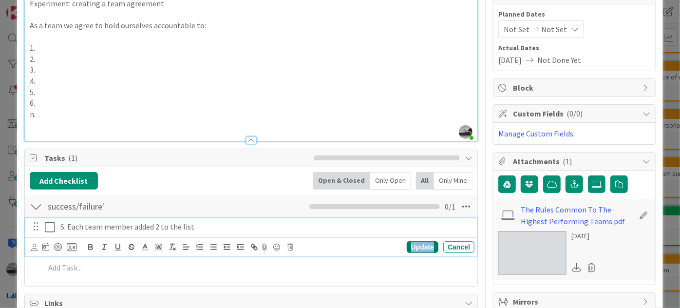
drag, startPoint x: 419, startPoint y: 251, endPoint x: 396, endPoint y: 257, distance: 24.1
click at [419, 251] on div "Update" at bounding box center [423, 247] width 32 height 12
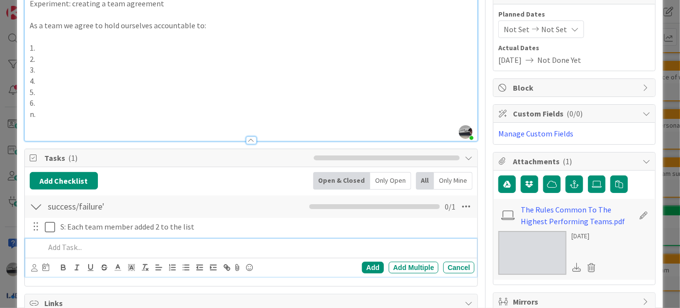
click at [75, 245] on p at bounding box center [258, 247] width 426 height 11
click at [183, 246] on p "F: team members have added more than 4 to list" at bounding box center [258, 247] width 426 height 11
click at [368, 263] on div "Add" at bounding box center [373, 268] width 22 height 12
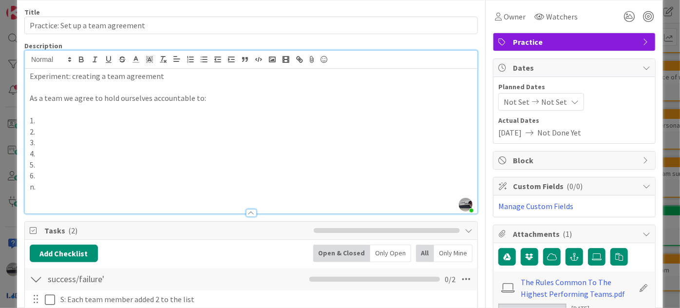
scroll to position [0, 0]
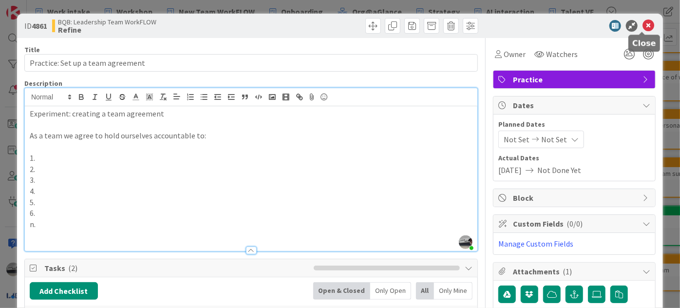
click at [642, 24] on icon at bounding box center [648, 26] width 12 height 12
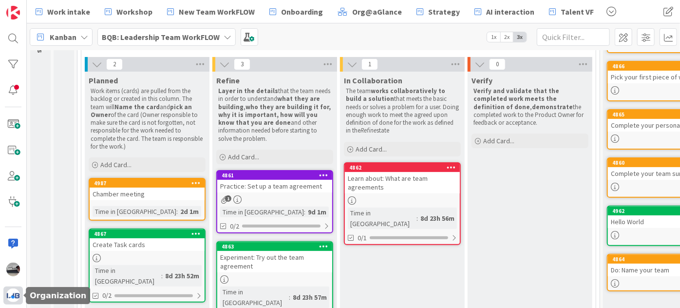
click at [10, 299] on img at bounding box center [13, 295] width 14 height 14
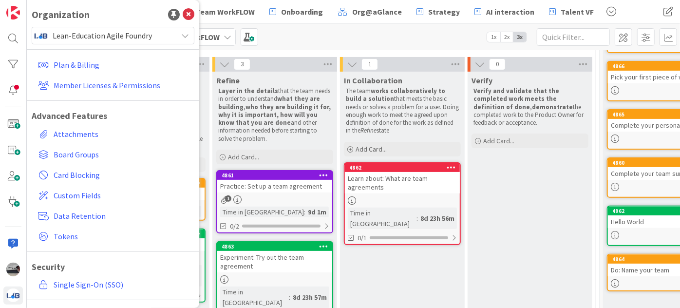
click at [141, 35] on span "Lean-Education Agile Foundry" at bounding box center [113, 36] width 120 height 14
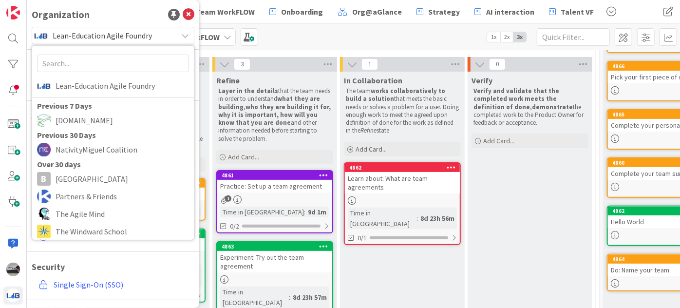
click at [161, 37] on span "Lean-Education Agile Foundry" at bounding box center [113, 36] width 120 height 14
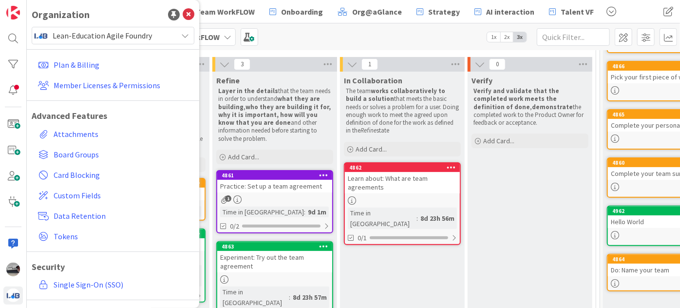
click at [145, 31] on span "Lean-Education Agile Foundry" at bounding box center [113, 36] width 120 height 14
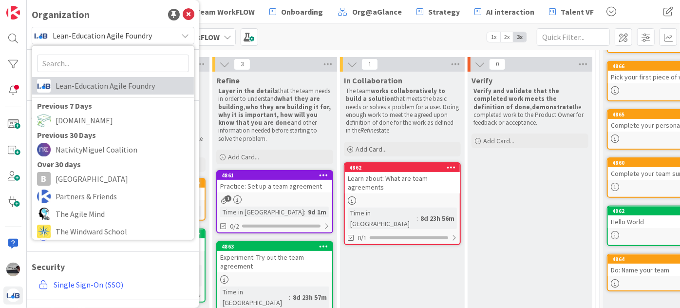
click at [79, 84] on span "Lean-Education Agile Foundry" at bounding box center [122, 85] width 133 height 15
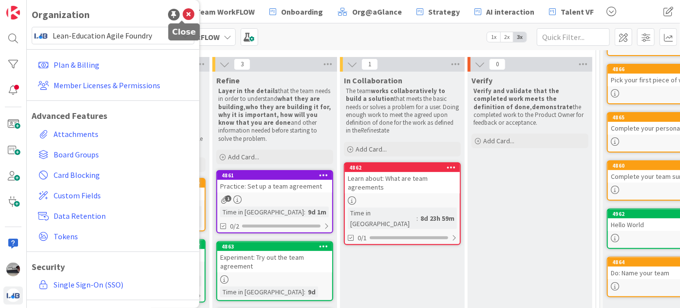
click at [183, 14] on icon at bounding box center [189, 15] width 12 height 12
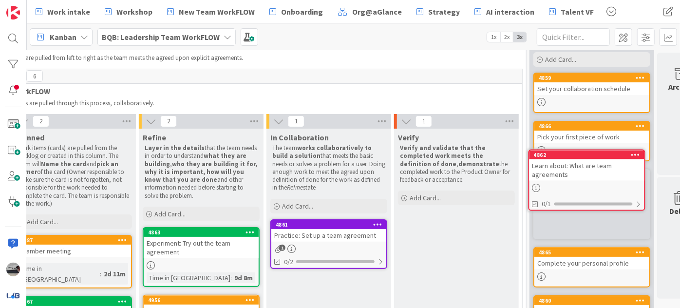
scroll to position [39, 93]
